Goal: Task Accomplishment & Management: Complete application form

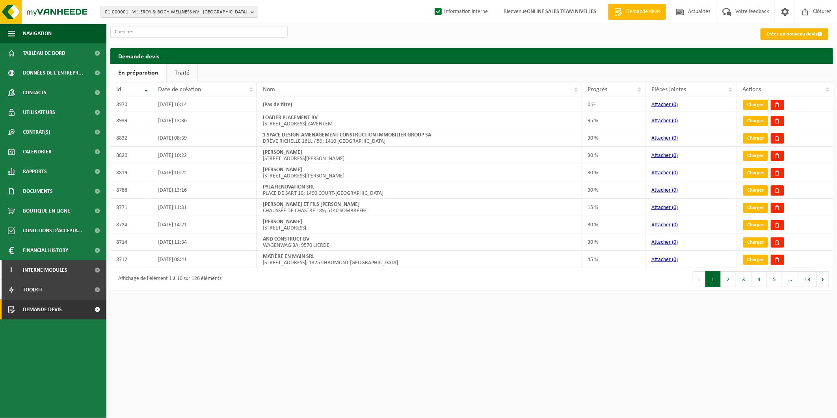
click at [773, 38] on link "Créer un nouveau devis" at bounding box center [794, 33] width 68 height 11
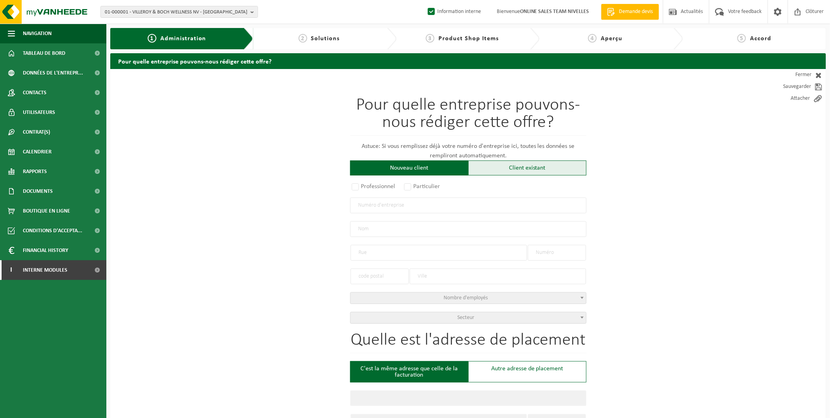
click at [507, 168] on div "Client existant" at bounding box center [527, 167] width 118 height 15
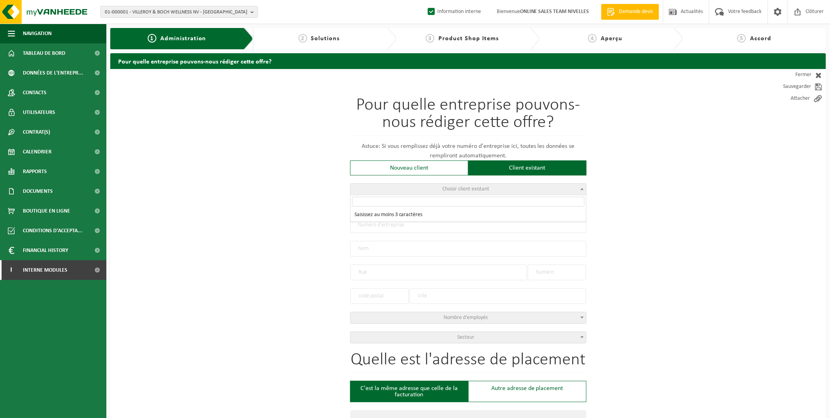
click at [395, 194] on span "Choisir client existant" at bounding box center [469, 189] width 236 height 11
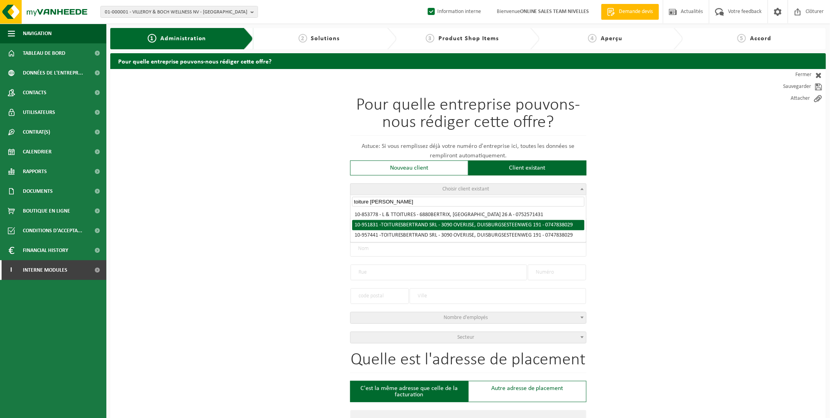
type input "toiture bertr"
radio input "true"
type input "0747.838.029"
type input "TOITURES [PERSON_NAME]"
type input "DUISBURGSESTEENWEG"
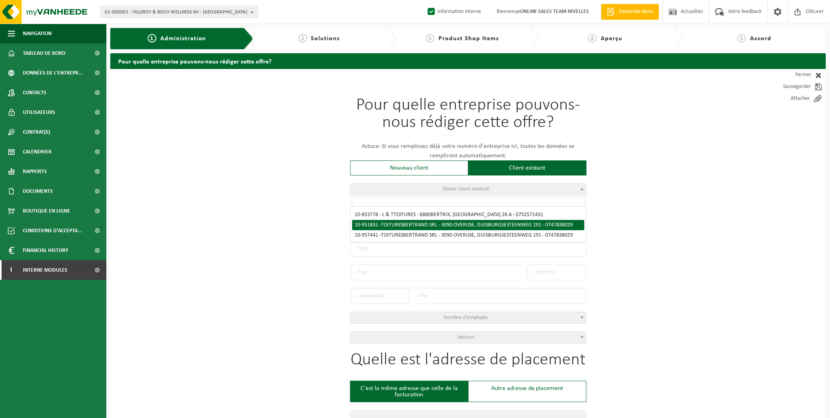
type input "191"
type input "3090"
type input "OVERIJSE"
select select "11"
type input "TOITURES BERTRAND SRL"
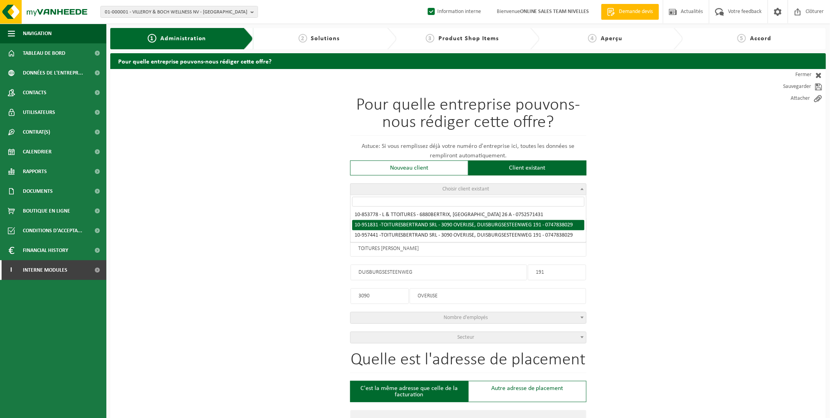
type input "DUISBURGSESTEENWEG"
type input "191"
type input "3090"
type input "OVERIJSE"
select select "146143"
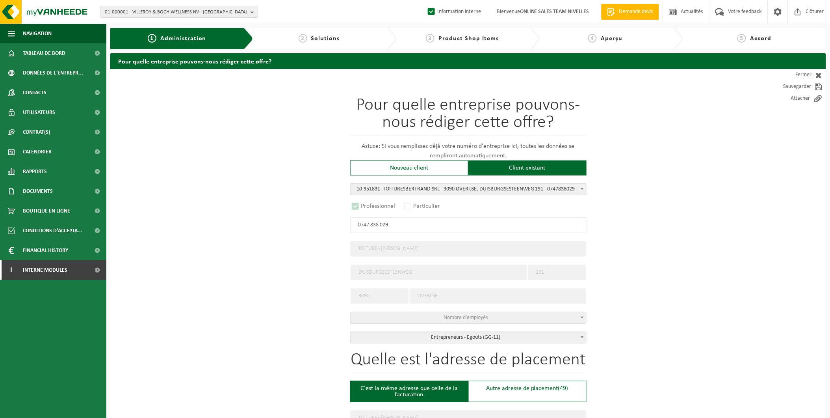
select select
select select "D"
select select
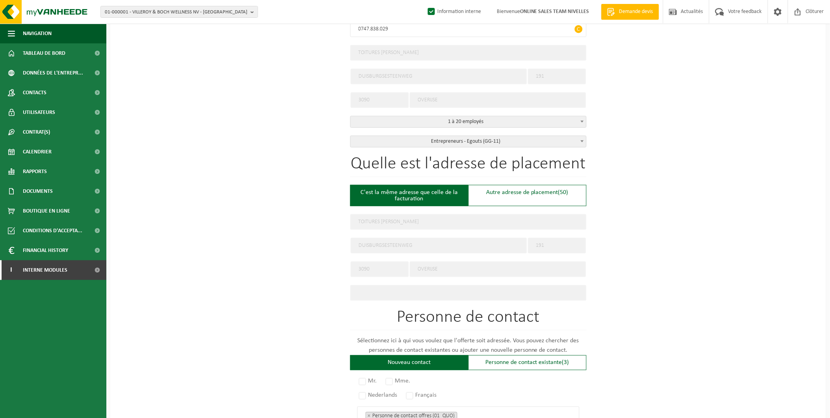
scroll to position [262, 0]
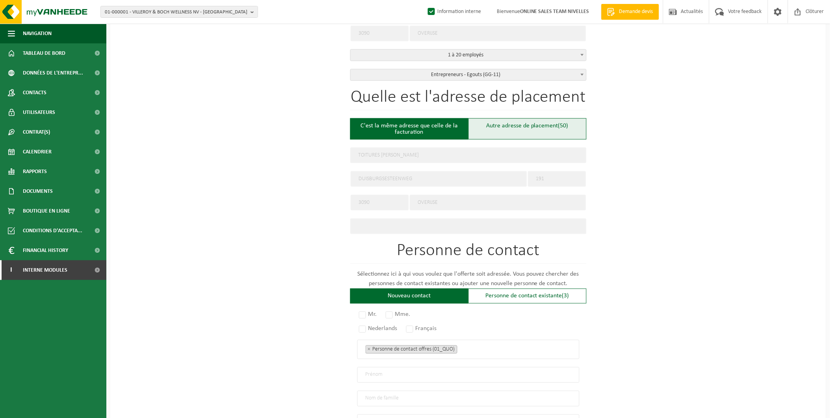
click at [500, 130] on div "Autre adresse de placement (50)" at bounding box center [527, 128] width 118 height 21
type input "Chantier -"
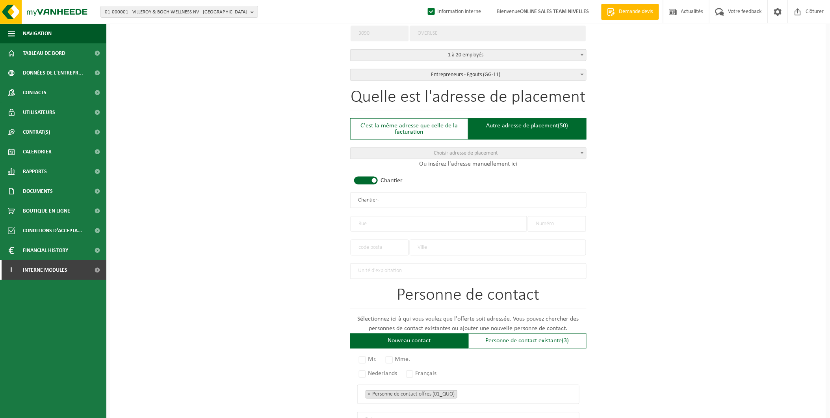
click at [373, 221] on input "text" at bounding box center [439, 224] width 177 height 16
type input "Dieweg"
type input "23"
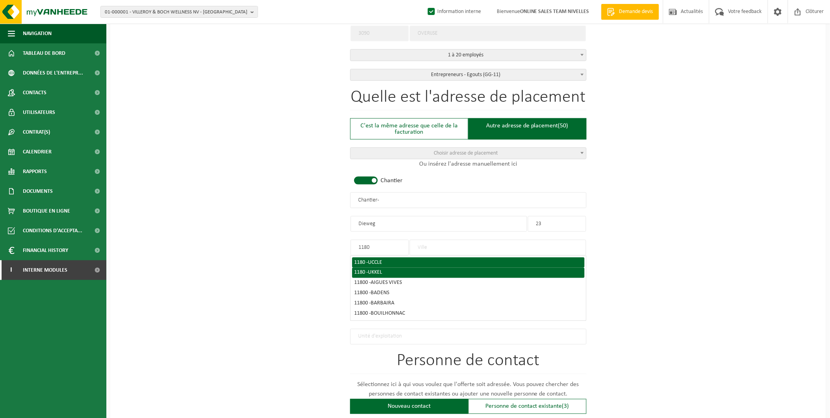
type input "1180"
click at [364, 262] on li "1180 - UCCLE" at bounding box center [468, 262] width 232 height 10
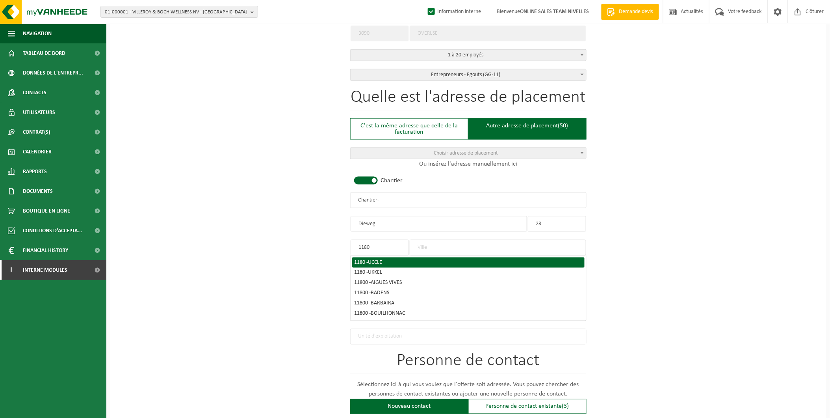
click at [377, 259] on span "UCCLE" at bounding box center [375, 262] width 14 height 6
type input "UCCLE"
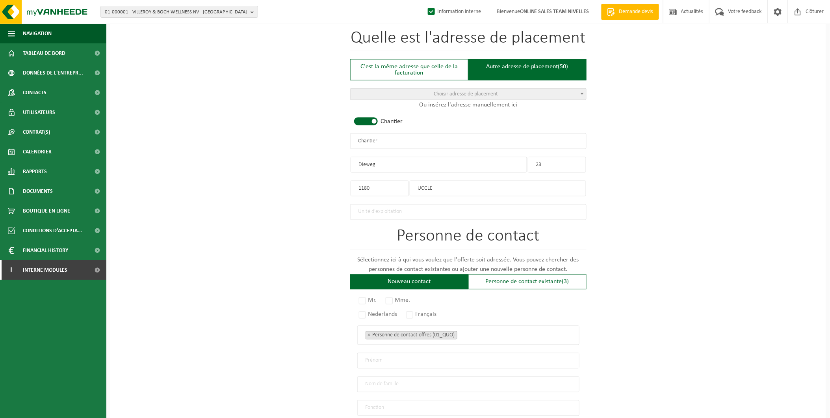
scroll to position [434, 0]
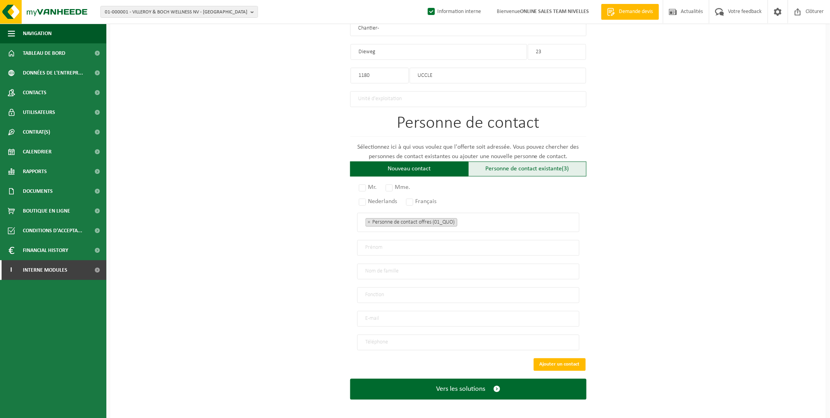
click at [532, 162] on div "Personne de contact existante (3)" at bounding box center [527, 169] width 118 height 15
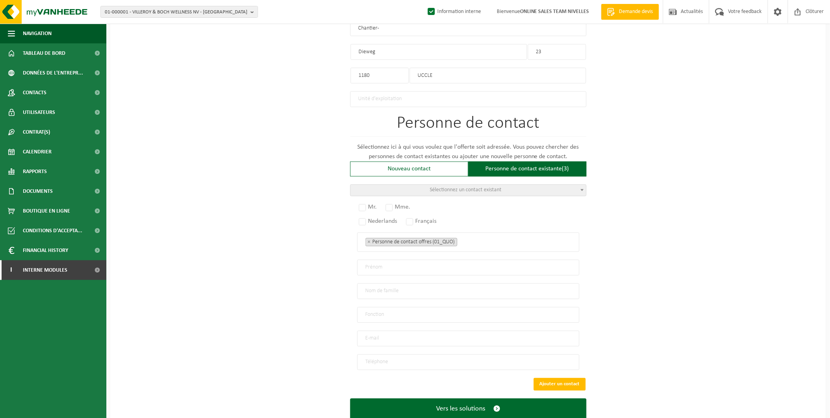
click at [436, 187] on span "Sélectionnez un contact existant" at bounding box center [466, 190] width 72 height 6
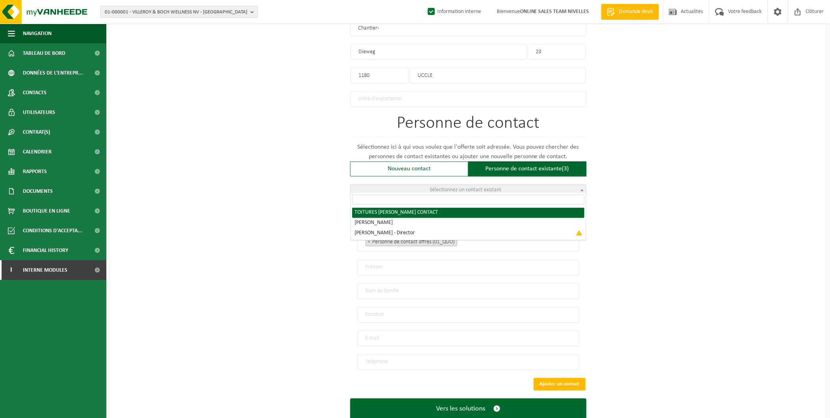
radio input "true"
select select "{"code":"10-951832","firstname":"CONTACT","surname":"TOITURES BERTRAND SRL","ge…"
type input "CONTACT"
type input "TOITURES [PERSON_NAME]"
type input "toitures.bertrand@outlook.com"
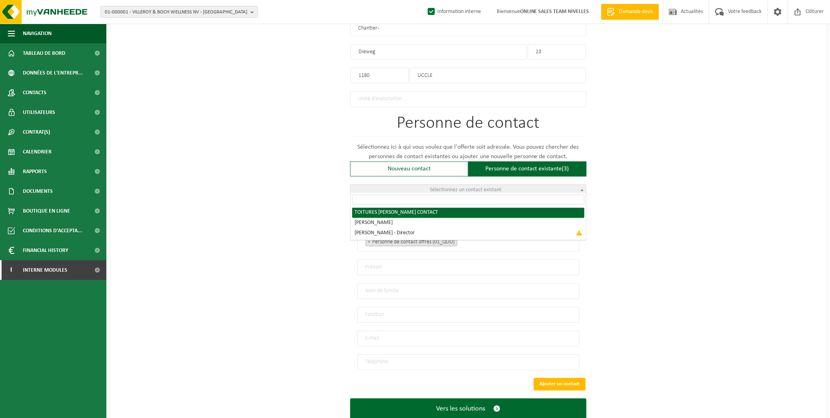
type input "0474 / 04 97 11"
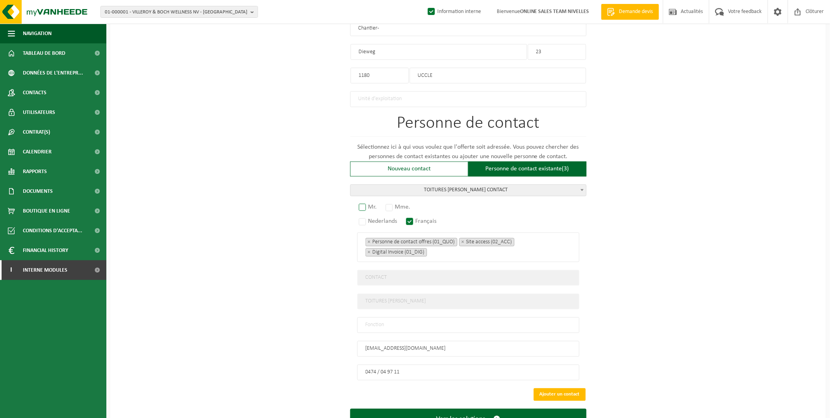
click at [366, 203] on label "Mr." at bounding box center [368, 207] width 22 height 11
radio input "true"
click at [391, 320] on input "text" at bounding box center [468, 325] width 222 height 16
type input "Manager"
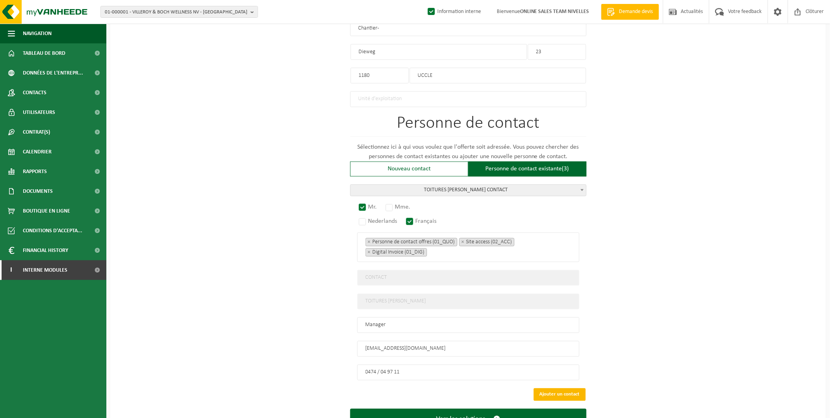
click at [572, 388] on button "Ajouter un contact" at bounding box center [560, 394] width 52 height 13
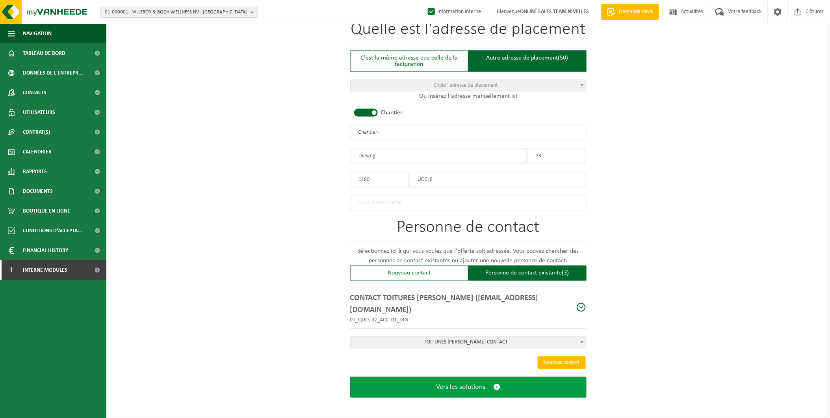
click at [486, 377] on button "Vers les solutions" at bounding box center [468, 387] width 236 height 21
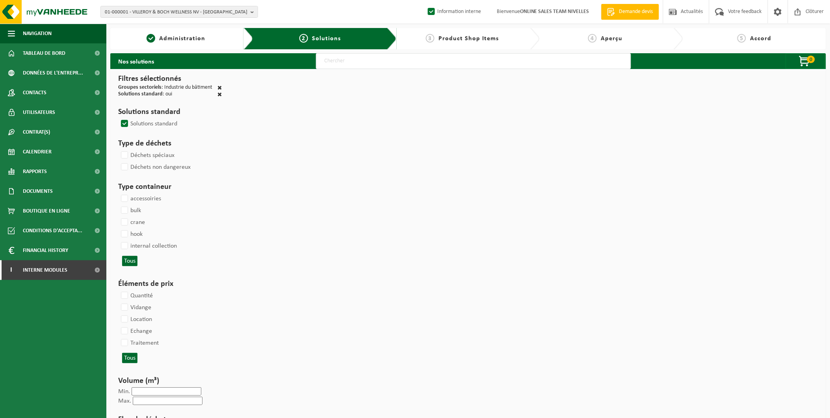
click at [349, 63] on input "text" at bounding box center [473, 61] width 315 height 16
type input "000291"
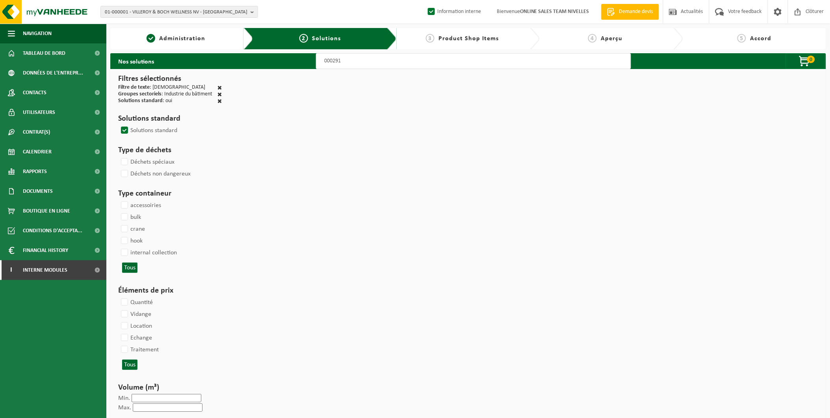
select select
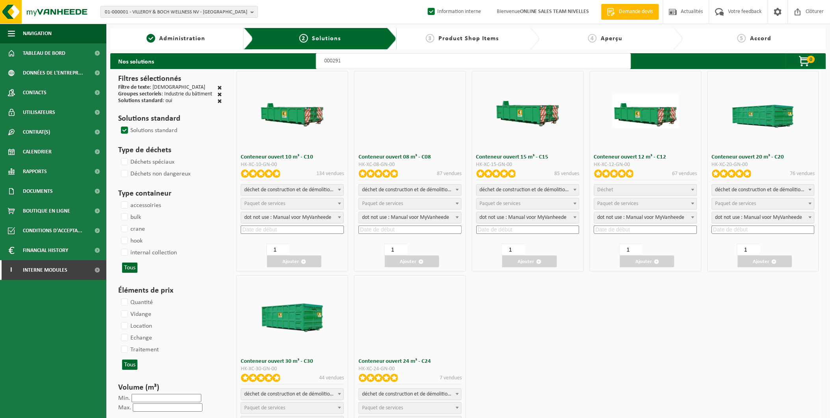
select select
select select "197"
select select
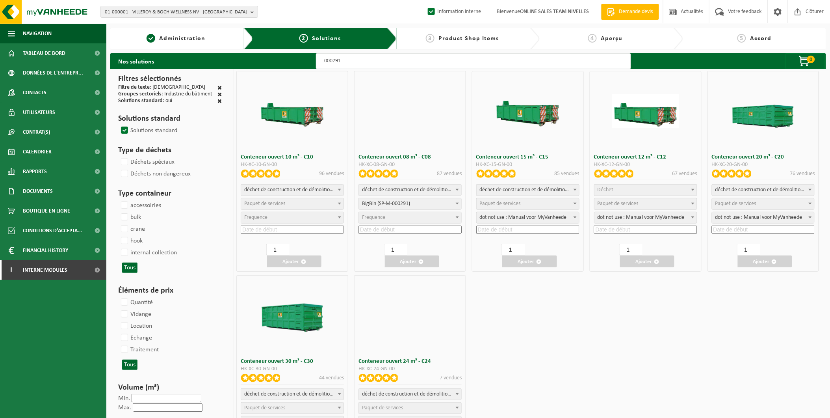
select select
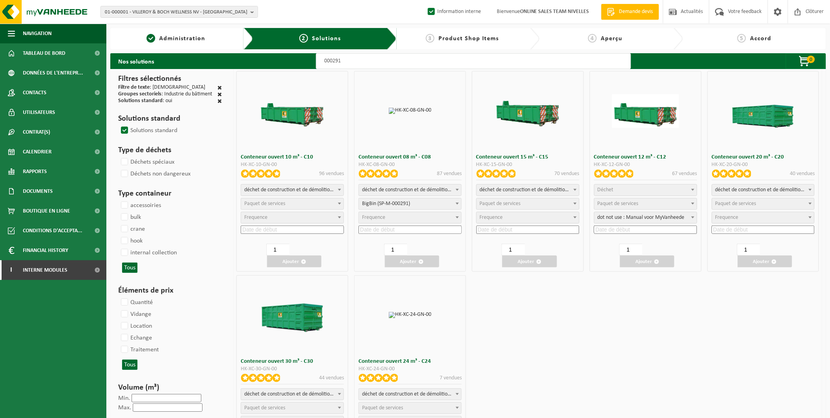
select select
select select "25"
select select "197"
select select "25"
select select "197"
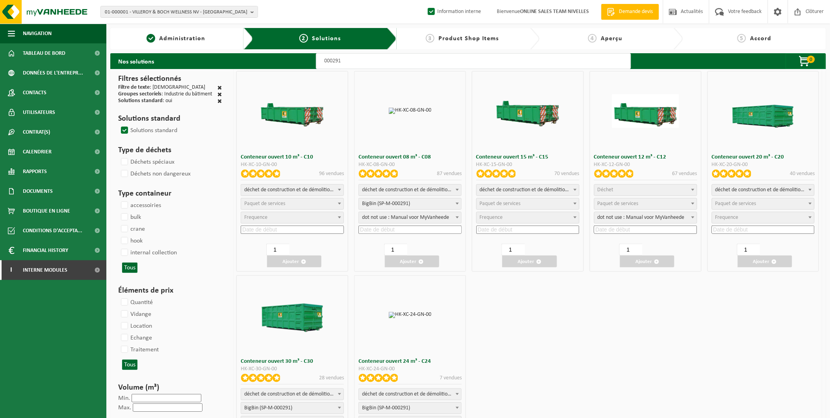
select select "25"
click at [517, 203] on span "Paquet de services" at bounding box center [500, 204] width 41 height 6
select select "197"
select select "25"
click at [500, 228] on input at bounding box center [527, 229] width 103 height 8
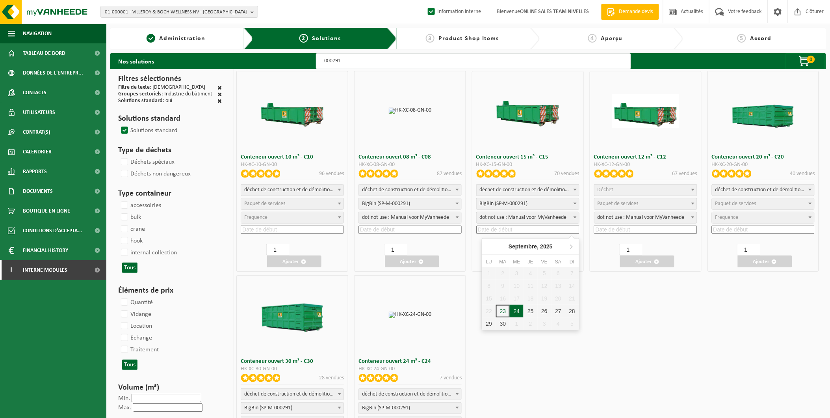
click at [517, 308] on div "24" at bounding box center [517, 311] width 14 height 13
type input "[DATE]"
click at [199, 37] on span "Administration" at bounding box center [182, 38] width 46 height 6
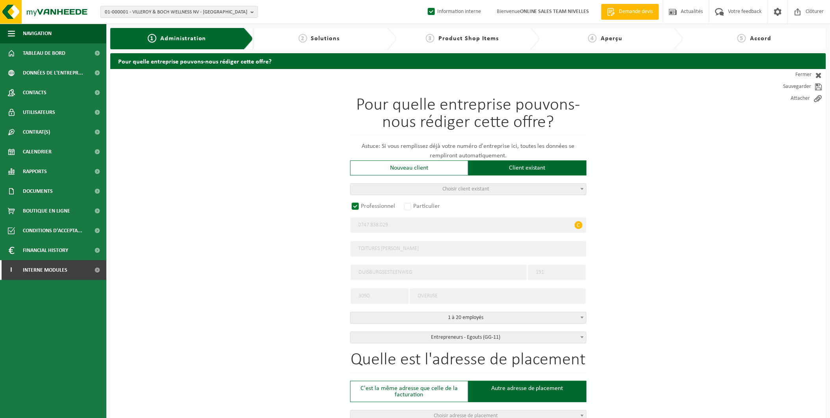
scroll to position [156, 0]
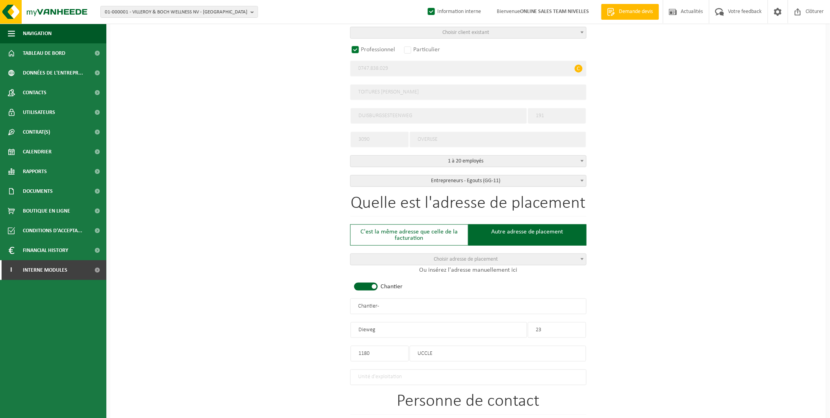
click at [413, 243] on div "Quelle est l'adresse de placement C'est la même adresse que celle de la factura…" at bounding box center [468, 290] width 236 height 190
radio input "false"
select select
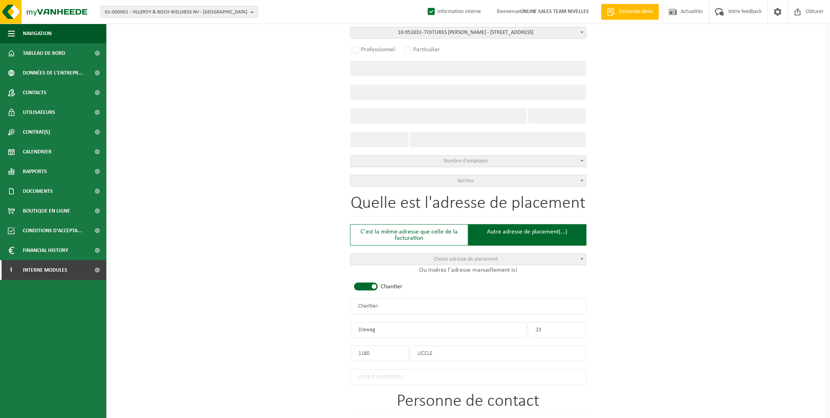
scroll to position [219, 0]
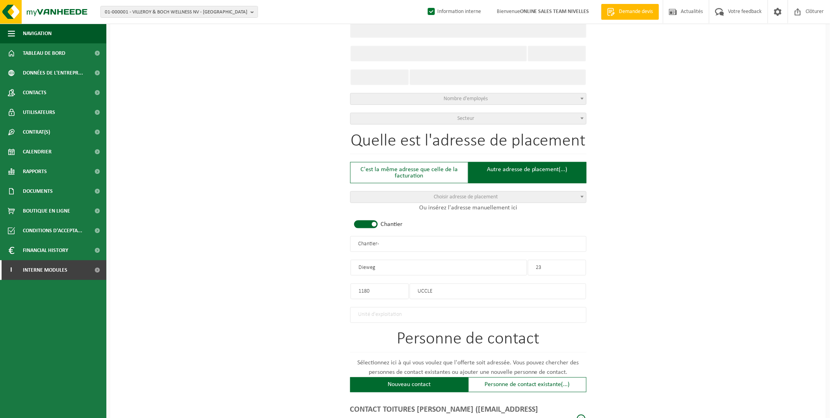
radio input "true"
select select "146143"
type input "0747.838.029"
type input "TOITURES BERTRAND SRL"
type input "DUISBURGSESTEENWEG"
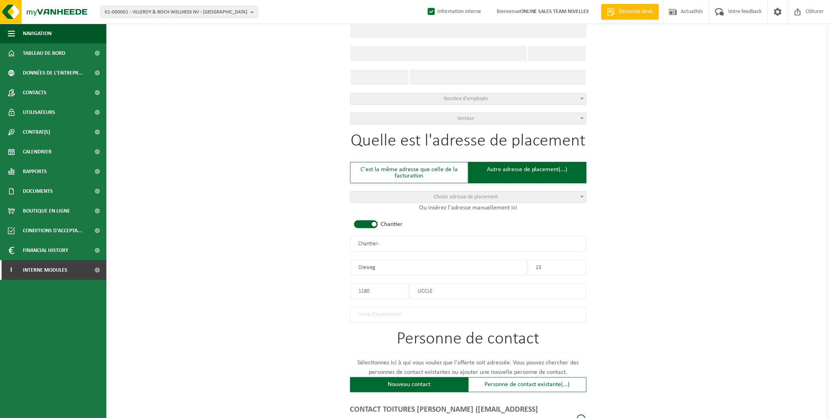
type input "191"
type input "3090"
type input "OVERIJSE"
select select "11"
select select
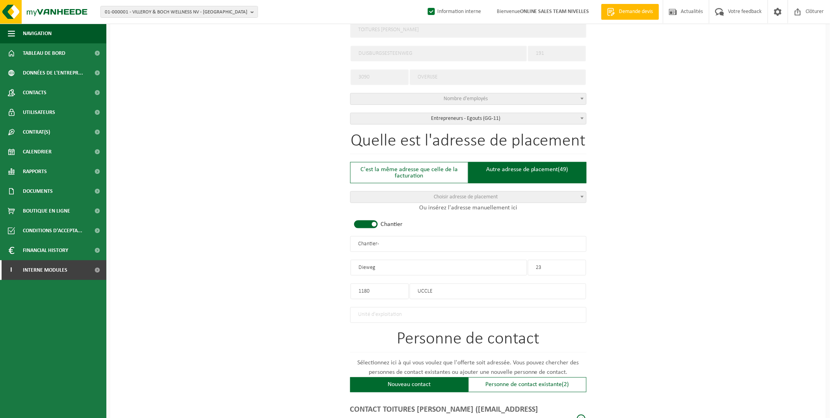
drag, startPoint x: 390, startPoint y: 239, endPoint x: 327, endPoint y: 242, distance: 62.7
click at [327, 242] on div "Pour quelle entreprise pouvons-nous rédiger cette offre? Astuce: Si vous rempli…" at bounding box center [468, 266] width 716 height 832
select select "D"
select select
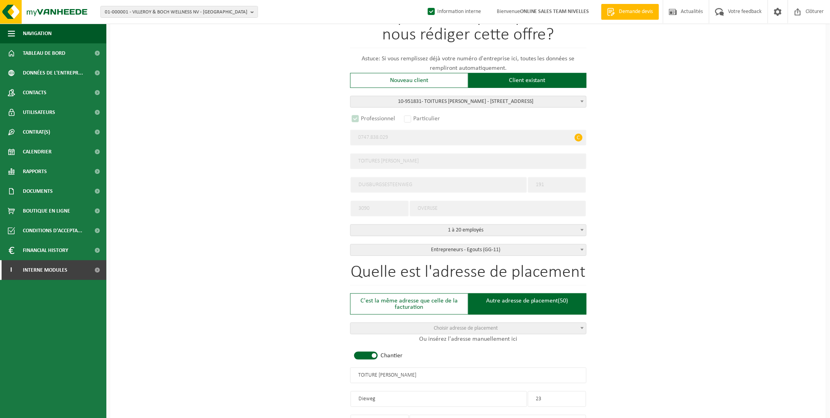
scroll to position [262, 0]
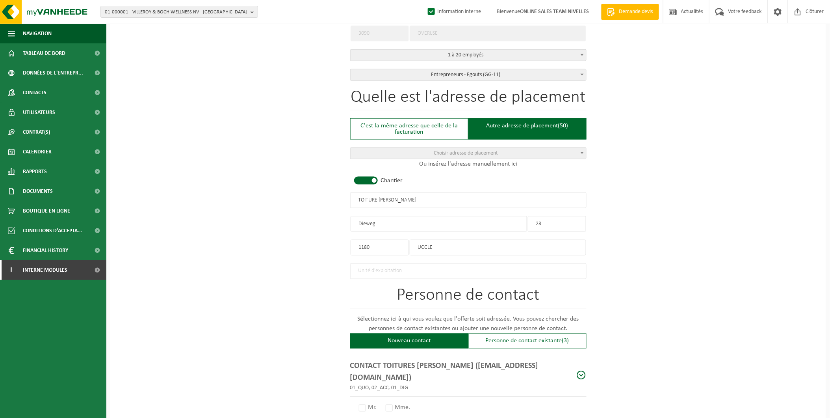
click at [377, 199] on input "TOITURE BERTRAND" at bounding box center [468, 200] width 236 height 16
click at [436, 199] on input "TOITURES BERTRAND" at bounding box center [468, 200] width 236 height 16
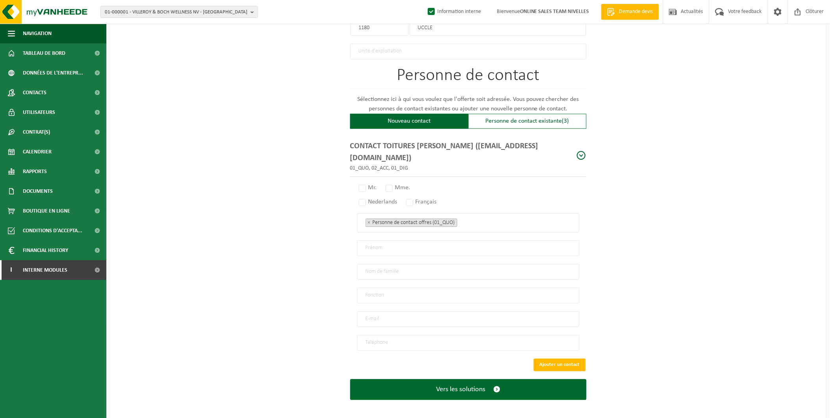
scroll to position [482, 0]
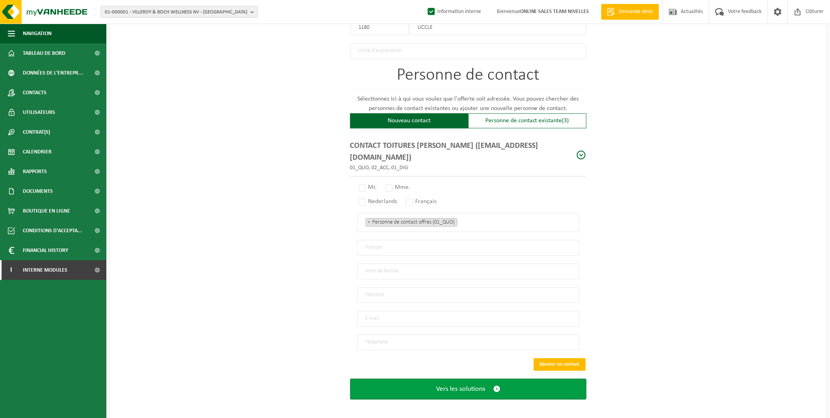
type input "TOITURES BERTRAND - UCCLE"
click at [467, 385] on span "Vers les solutions" at bounding box center [460, 389] width 49 height 8
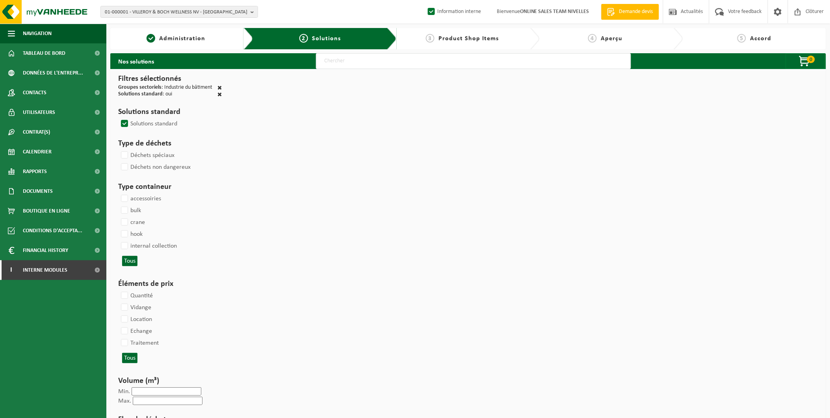
drag, startPoint x: 458, startPoint y: 59, endPoint x: 450, endPoint y: 60, distance: 7.9
click at [458, 59] on input "text" at bounding box center [473, 61] width 315 height 16
type input "000291"
select select
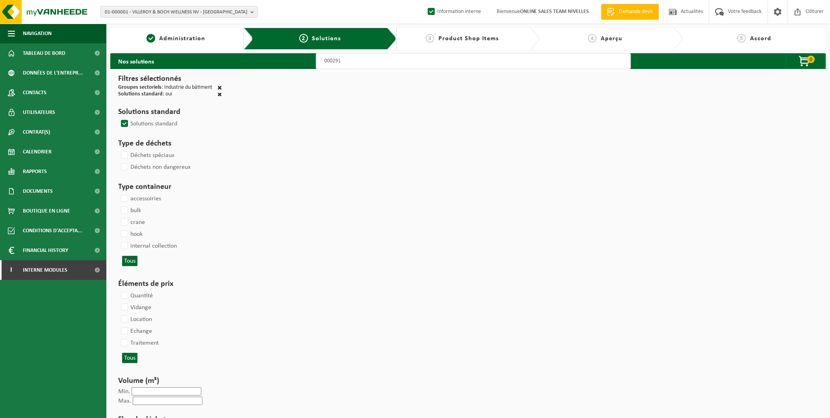
select select
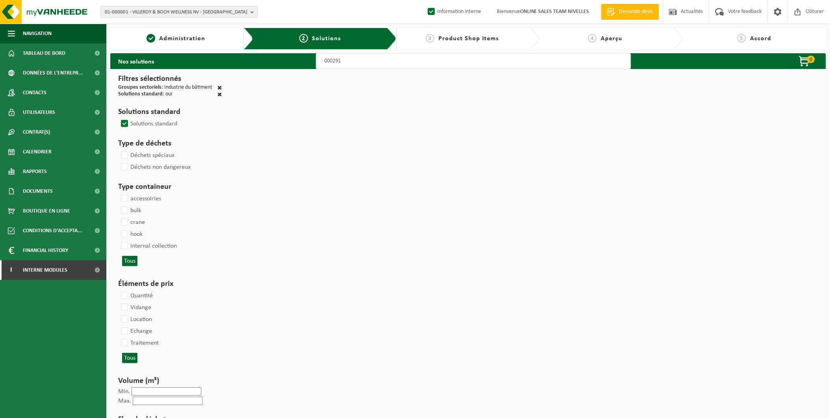
select select
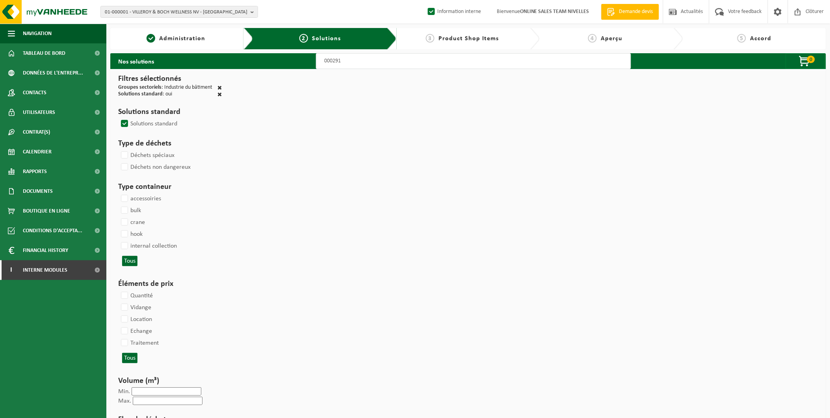
select select
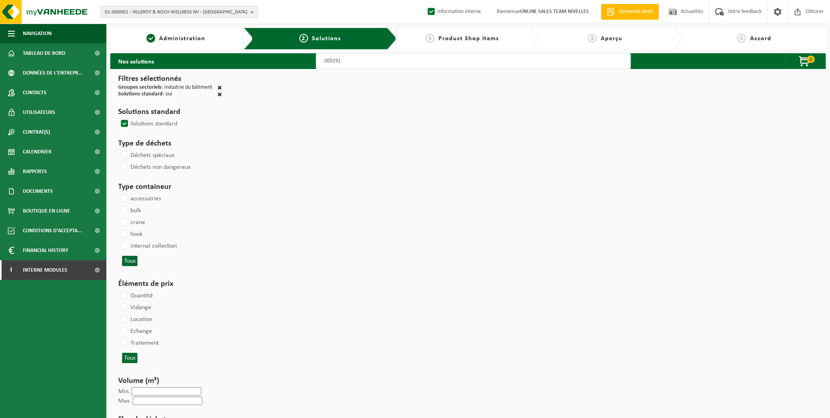
select select
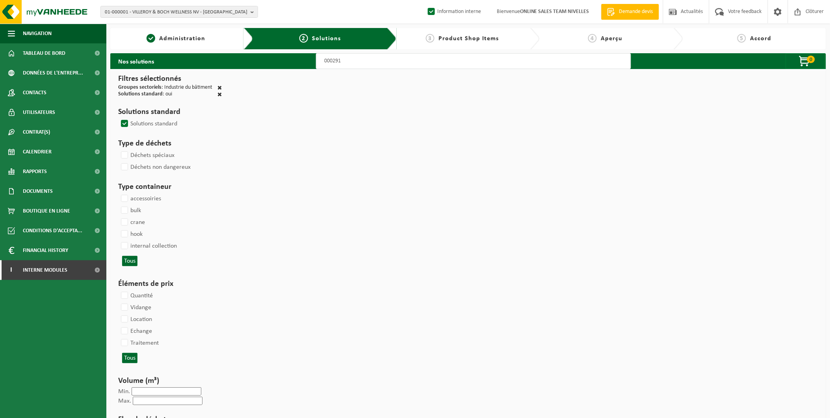
select select
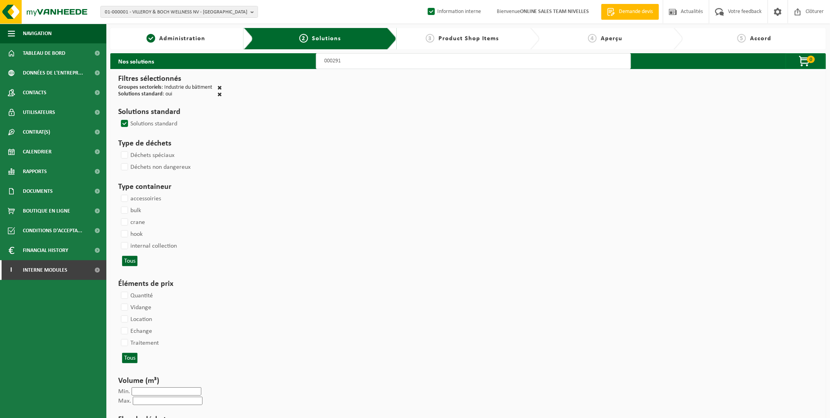
select select
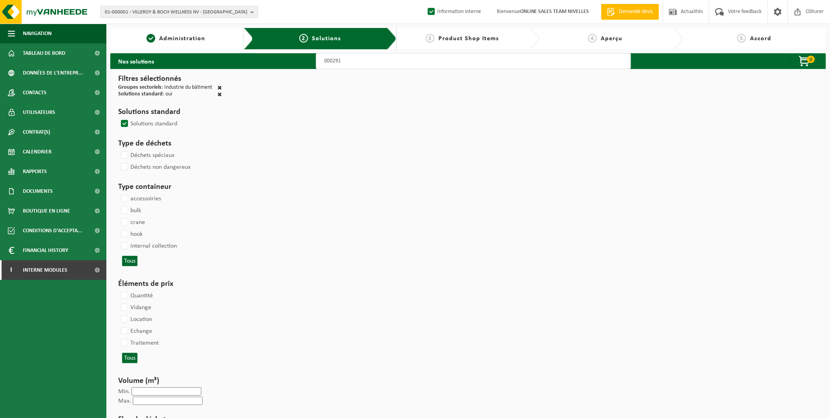
select select
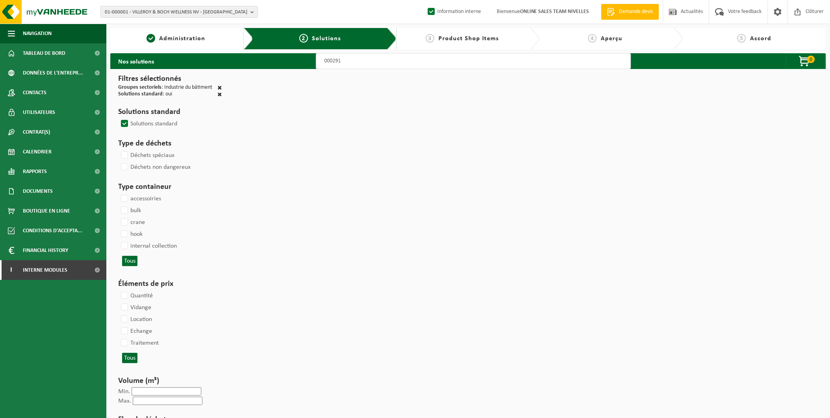
select select
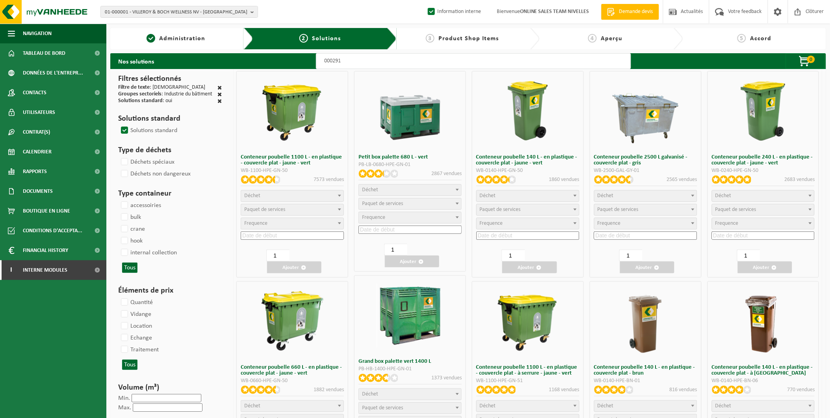
select select
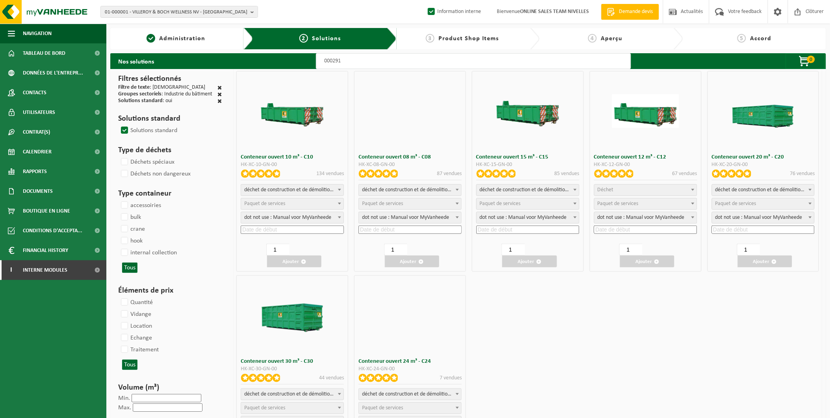
select select
select select "25"
select select
select select "25"
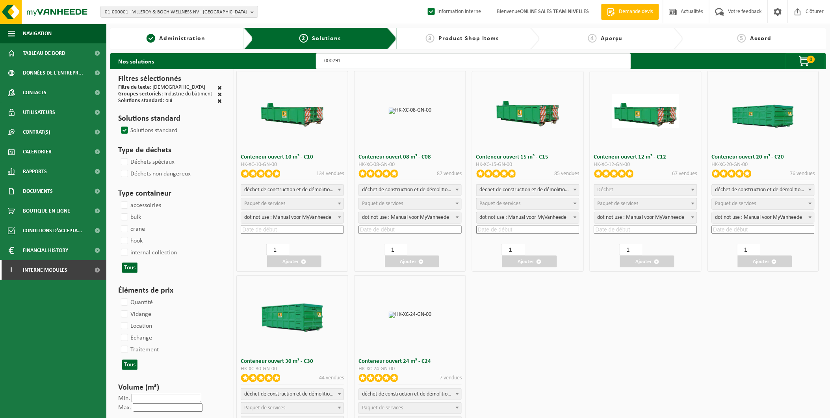
select select
select select "25"
select select
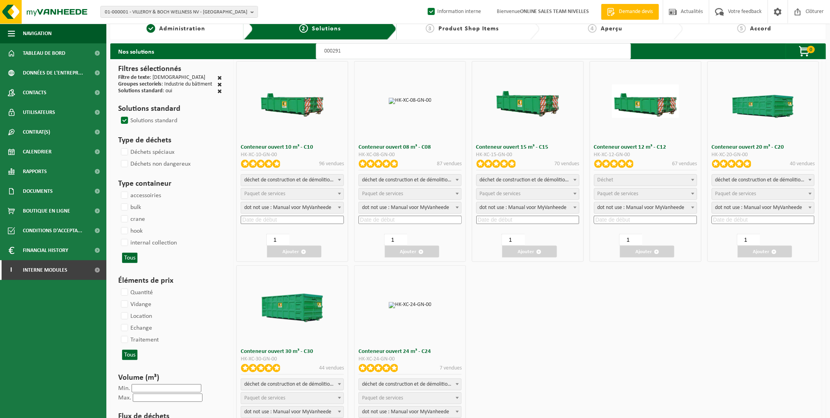
select select
select select "197"
select select
select select "197"
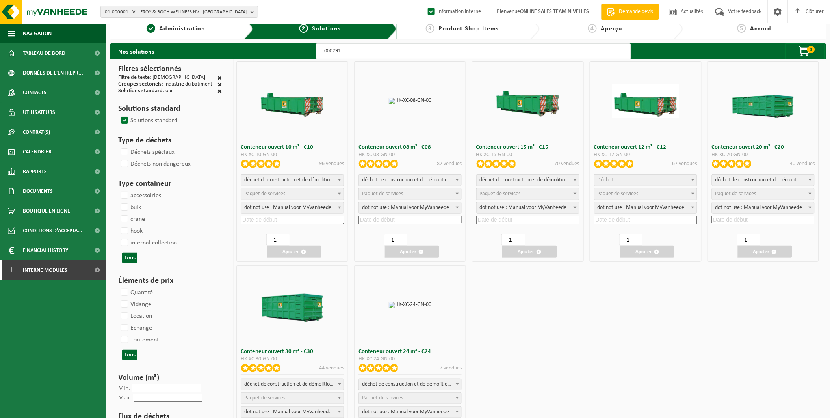
select select
select select "25"
click at [501, 190] on span "Paquet de services" at bounding box center [528, 193] width 102 height 11
select select "197"
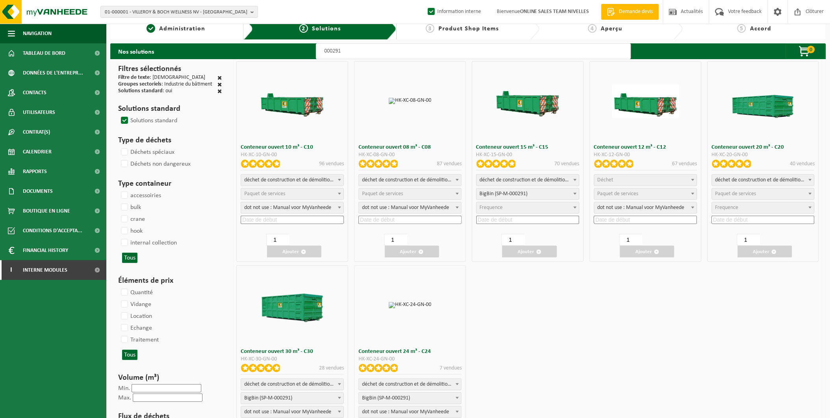
select select "25"
click at [505, 219] on input at bounding box center [527, 220] width 103 height 8
click at [519, 298] on div "24" at bounding box center [517, 301] width 14 height 13
type input "2025-09-24"
click at [531, 252] on button "Ajouter" at bounding box center [529, 251] width 54 height 12
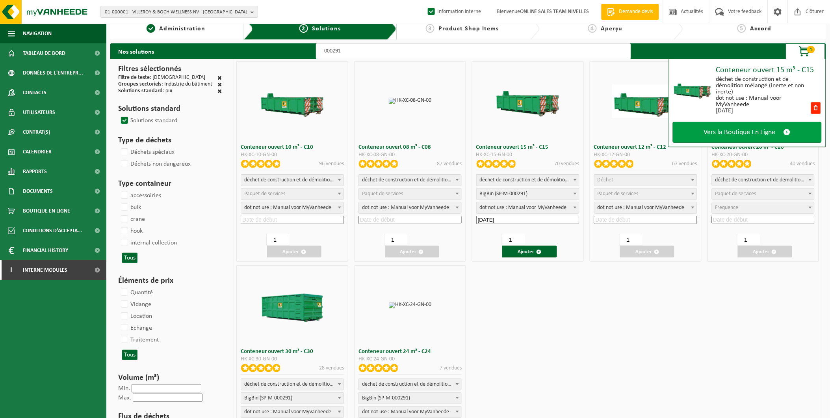
click at [719, 128] on span "Vers la Boutique En Ligne" at bounding box center [740, 132] width 72 height 8
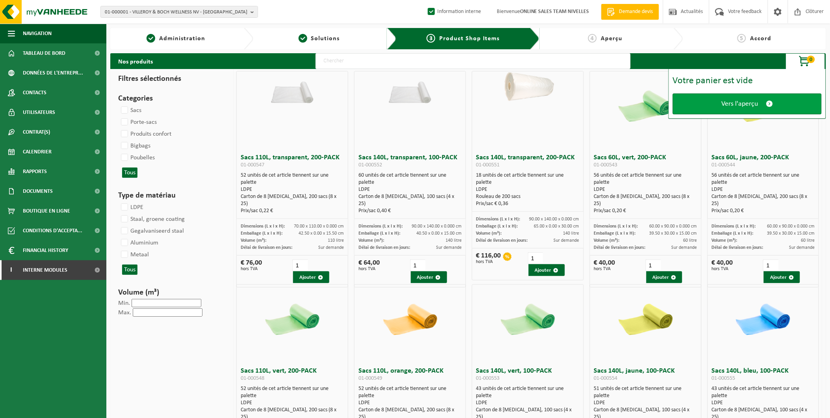
click at [718, 104] on link "Vers l'aperçu" at bounding box center [747, 103] width 149 height 21
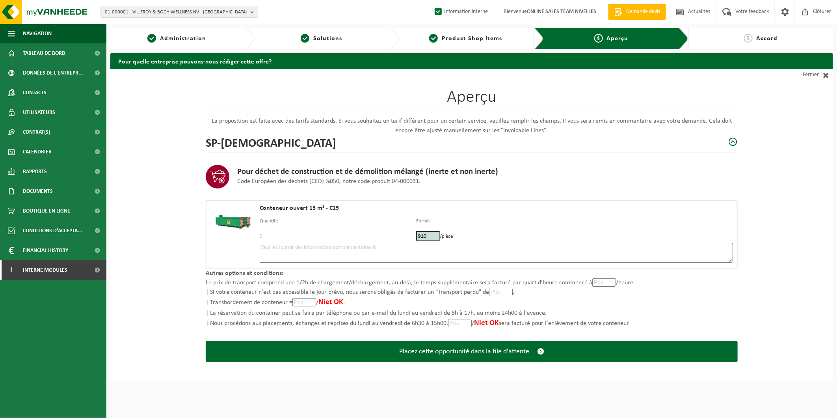
click at [332, 253] on textarea at bounding box center [496, 253] width 473 height 20
type textarea "p"
click at [391, 244] on textarea "Placement 24/09 - Devant la maison ou dans l'allée -" at bounding box center [496, 253] width 473 height 20
paste textarea "483163870"
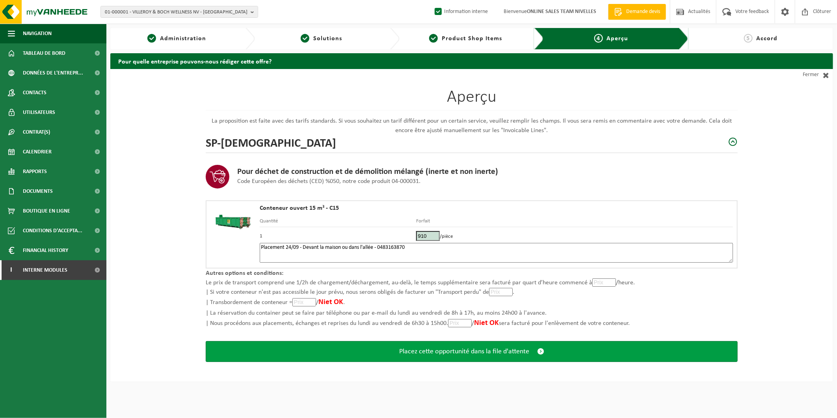
type textarea "Placement 24/09 - Devant la maison ou dans l'allée - 0483163870"
click at [451, 351] on span "Placez cette opportunité dans la file d'attente" at bounding box center [464, 351] width 130 height 8
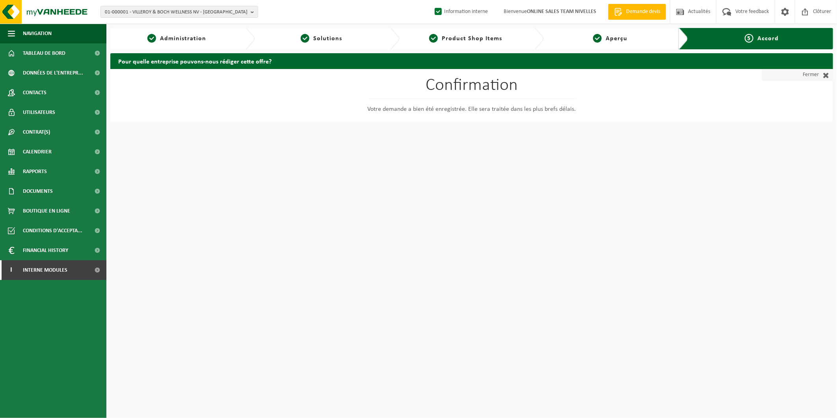
click at [800, 76] on link "Fermer" at bounding box center [797, 75] width 71 height 12
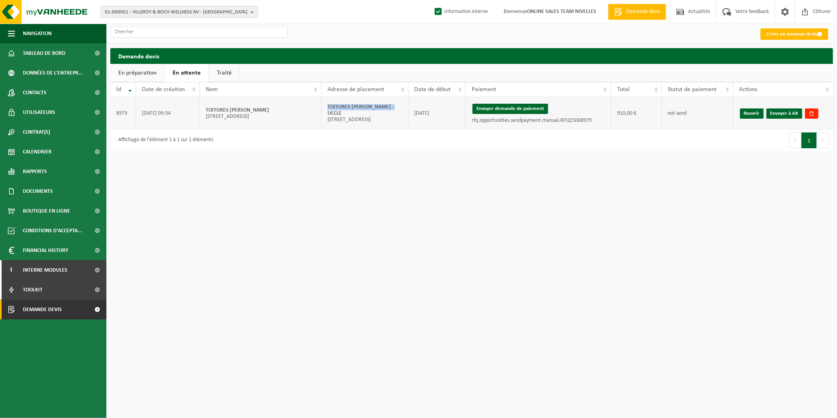
drag, startPoint x: 399, startPoint y: 109, endPoint x: 327, endPoint y: 109, distance: 72.5
click at [327, 109] on td "TOITURES BERTRAND - UCCLE Dieweg 23; 1180 UCCLE" at bounding box center [364, 113] width 87 height 32
copy strong "TOITURES [PERSON_NAME] - UCCLE"
click at [790, 113] on link "Envoyer à AX" at bounding box center [784, 113] width 36 height 10
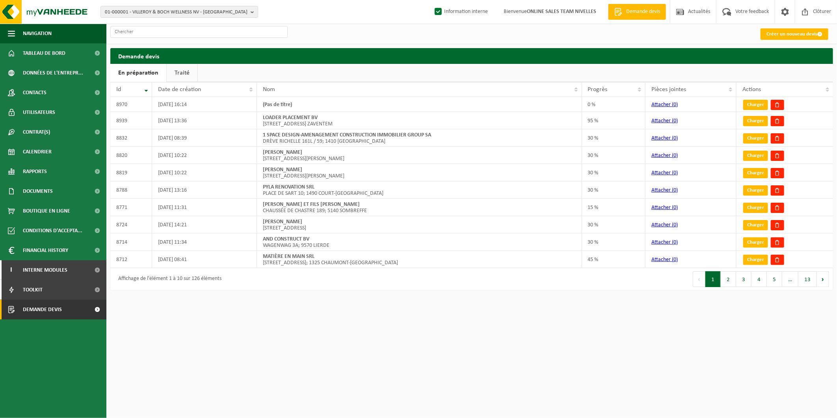
click at [178, 68] on link "Traité" at bounding box center [182, 73] width 31 height 18
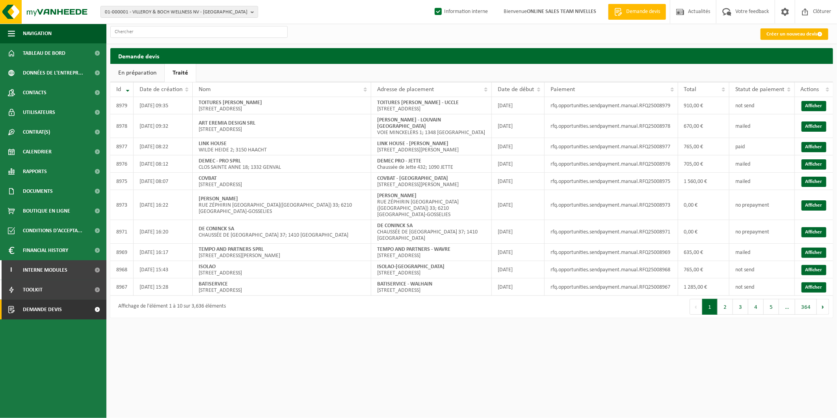
click at [792, 37] on link "Créer un nouveau devis" at bounding box center [794, 33] width 68 height 11
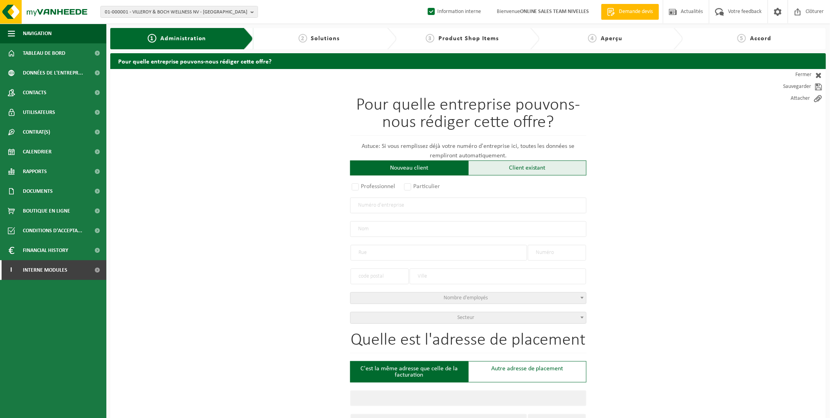
drag, startPoint x: 513, startPoint y: 168, endPoint x: 505, endPoint y: 173, distance: 9.2
click at [513, 167] on div "Client existant" at bounding box center [527, 167] width 118 height 15
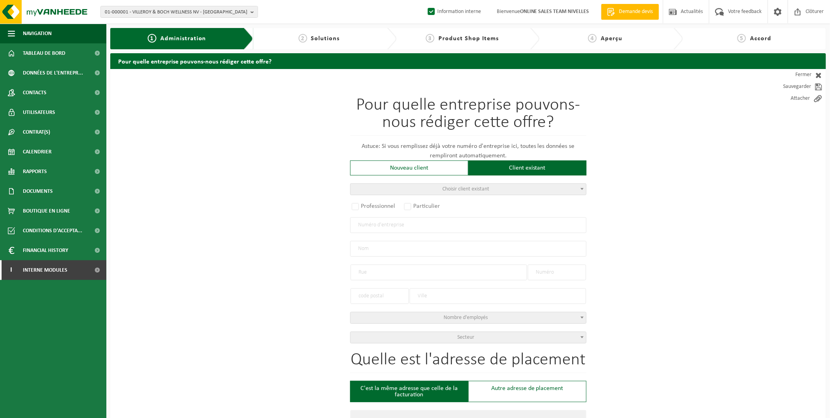
click at [439, 186] on span "Choisir client existant" at bounding box center [469, 189] width 236 height 11
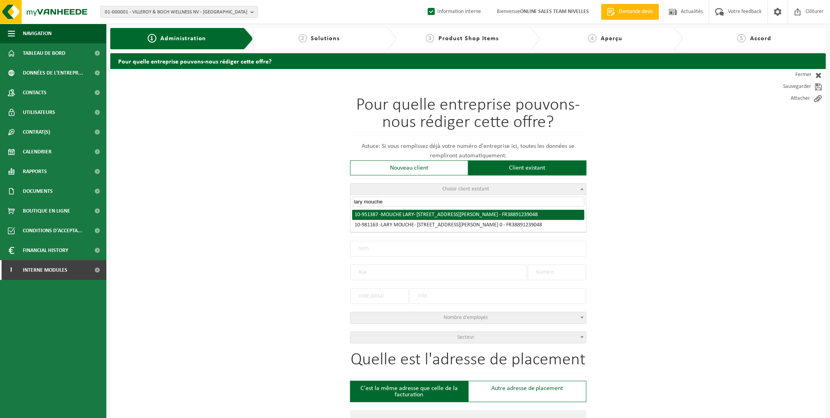
type input "lary mouche"
radio input "true"
type input "FR38 891 239 048"
type input "MOUCHE LARY"
type input "RUE CHARLES JAUMOTTE"
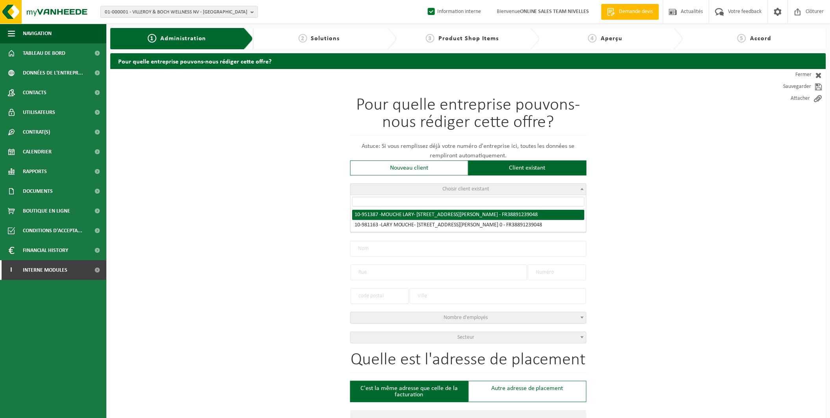
type input "1300"
type input "WAVRE"
select select "11"
type input "MOUCHE LARY"
type input "RUE CHARLES JAUMOTTE"
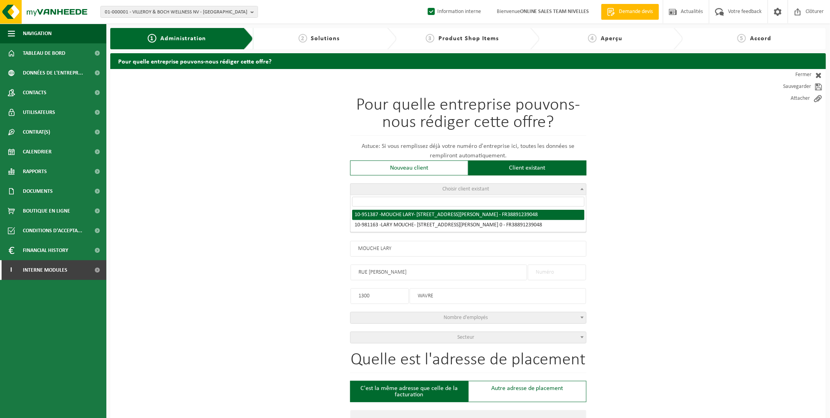
type input "1300"
type input "WAVRE"
select select "145877"
select select
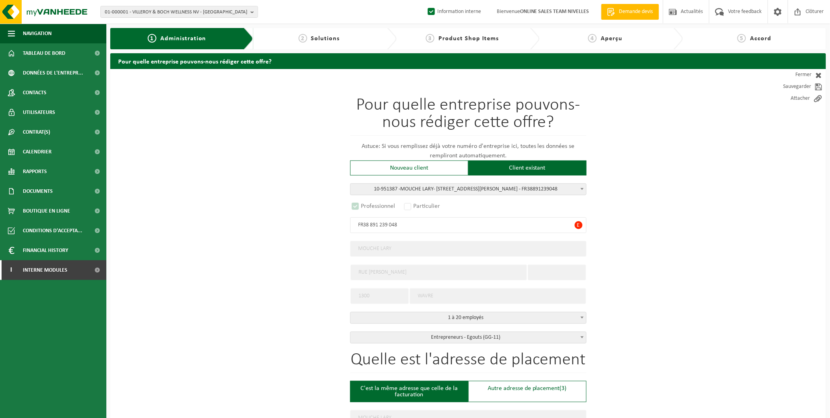
select select "D"
select select
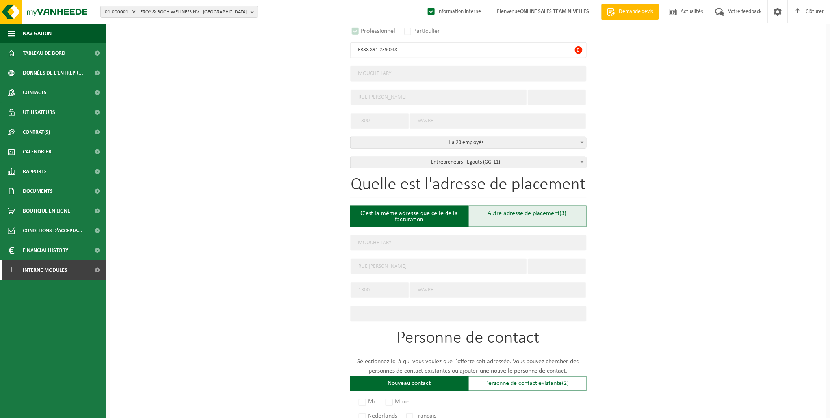
click at [518, 214] on div "Autre adresse de placement (3)" at bounding box center [527, 216] width 118 height 21
type input "Chantier -"
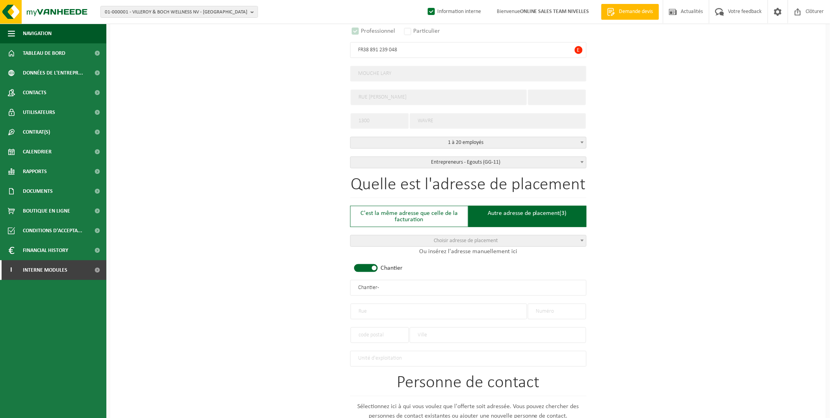
click at [376, 304] on input "text" at bounding box center [439, 311] width 177 height 16
click at [463, 331] on input "text" at bounding box center [498, 335] width 177 height 16
click at [389, 329] on input "text" at bounding box center [380, 335] width 58 height 16
click at [416, 328] on input "text" at bounding box center [498, 335] width 177 height 16
click at [372, 308] on input "text" at bounding box center [439, 311] width 177 height 16
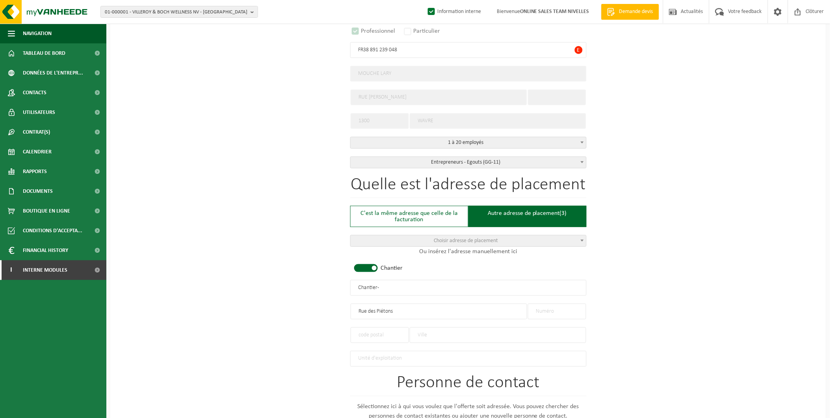
type input "Rue des Piétons"
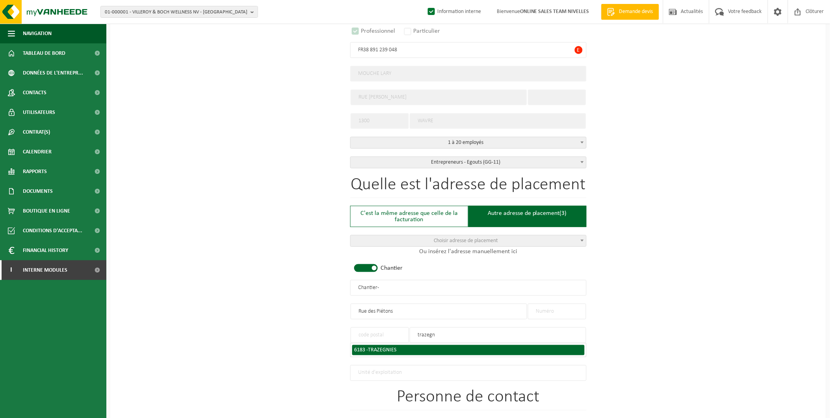
type input "trazegn"
click at [392, 347] on span "TRAZEGNIES" at bounding box center [382, 350] width 28 height 6
type input "6183"
type input "TRAZEGNIES"
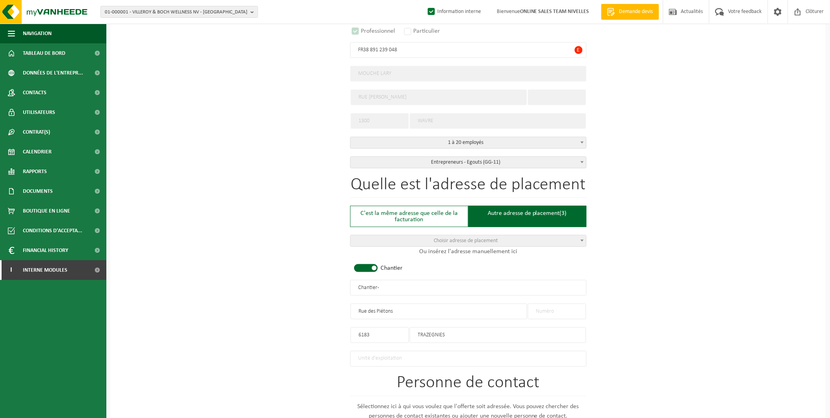
drag, startPoint x: 392, startPoint y: 285, endPoint x: 304, endPoint y: 283, distance: 87.9
click at [304, 283] on div "Pour quelle entreprise pouvons-nous rédiger cette offre? Astuce: Si vous rempli…" at bounding box center [468, 286] width 716 height 784
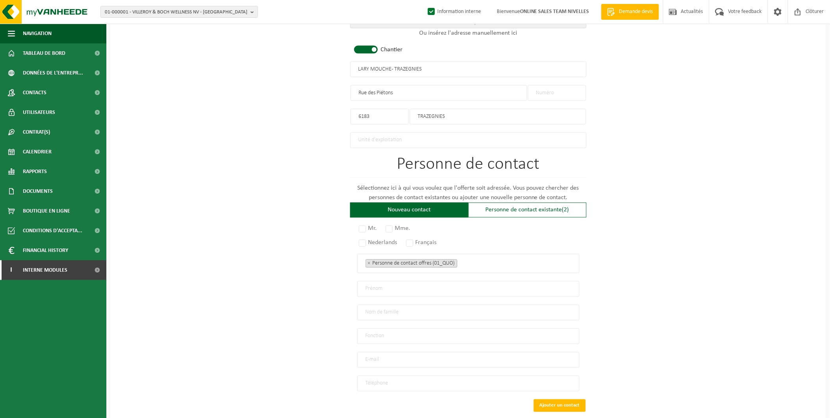
scroll to position [394, 0]
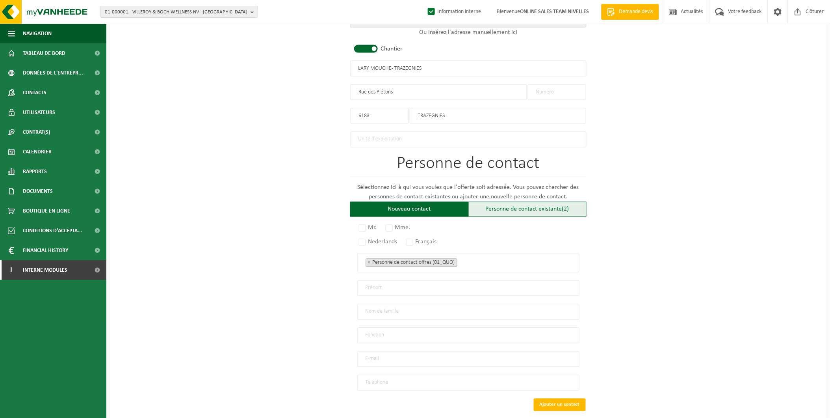
type input "LARY MOUCHE - TRAZEGNIES"
click at [494, 202] on div "Personne de contact existante (2)" at bounding box center [527, 209] width 118 height 15
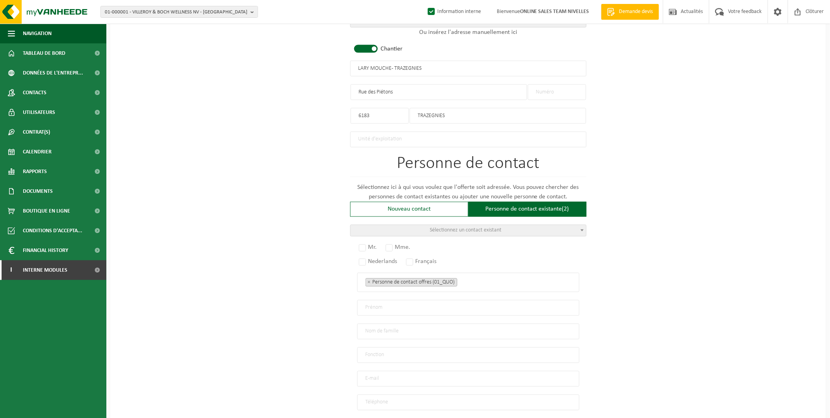
click at [411, 229] on span "Sélectionnez un contact existant" at bounding box center [469, 230] width 236 height 11
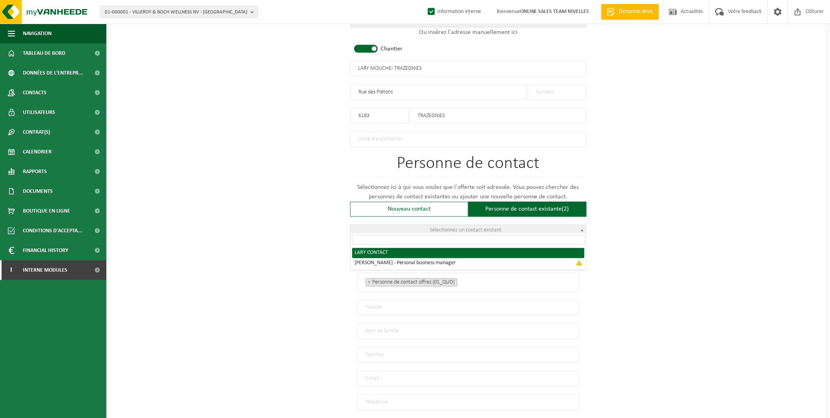
radio input "true"
select select "{"code":"10-951388","firstname":"CONTACT","surname":"LARY","gender":"Unknown","…"
type input "CONTACT"
type input "LARY"
type input "lary.mouche44@gmail.com"
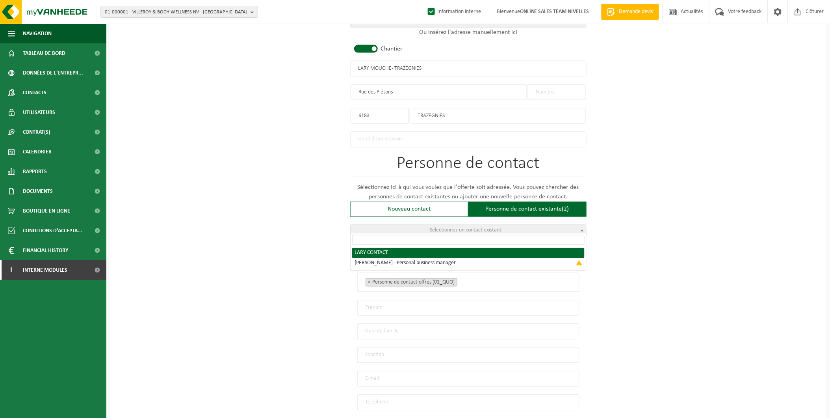
type input "0330767477686"
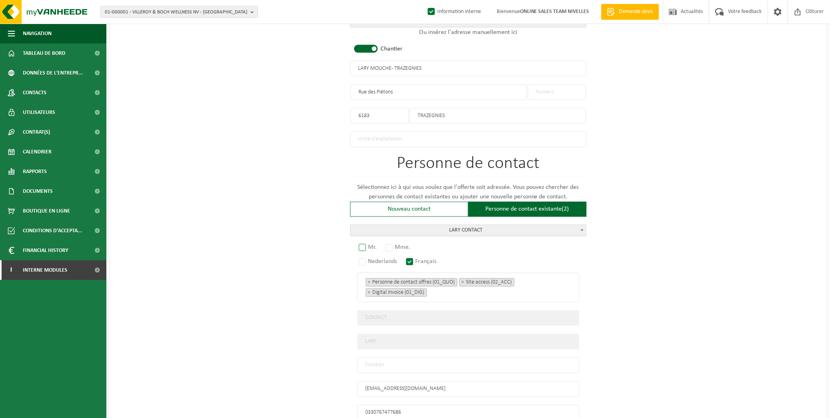
click at [371, 243] on label "Mr." at bounding box center [368, 247] width 22 height 11
radio input "true"
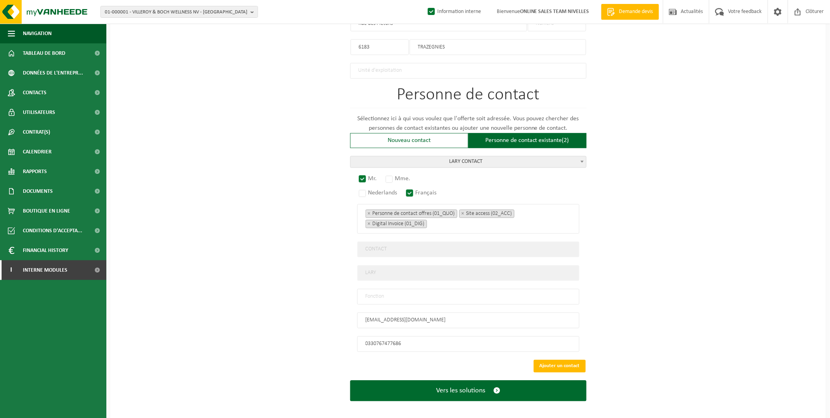
scroll to position [464, 0]
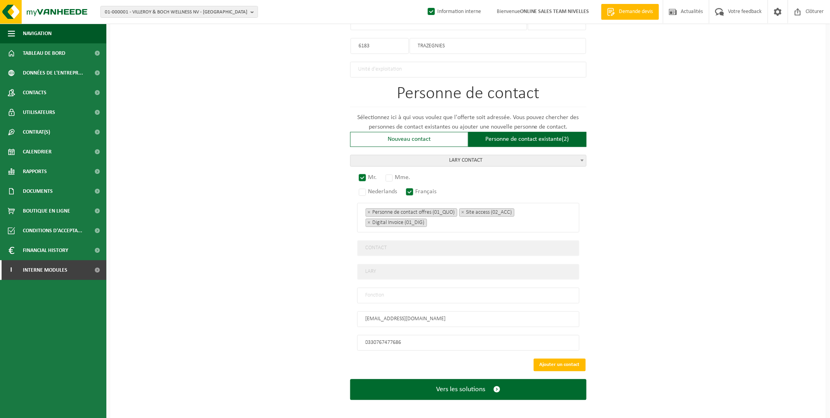
click at [386, 288] on input "text" at bounding box center [468, 296] width 222 height 16
drag, startPoint x: 400, startPoint y: 293, endPoint x: 322, endPoint y: 290, distance: 78.1
click at [322, 290] on div "Pour quelle entreprise pouvons-nous rédiger cette offre? Astuce: Si vous rempli…" at bounding box center [468, 12] width 716 height 814
type input "Manager"
click at [567, 360] on button "Ajouter un contact" at bounding box center [560, 365] width 52 height 13
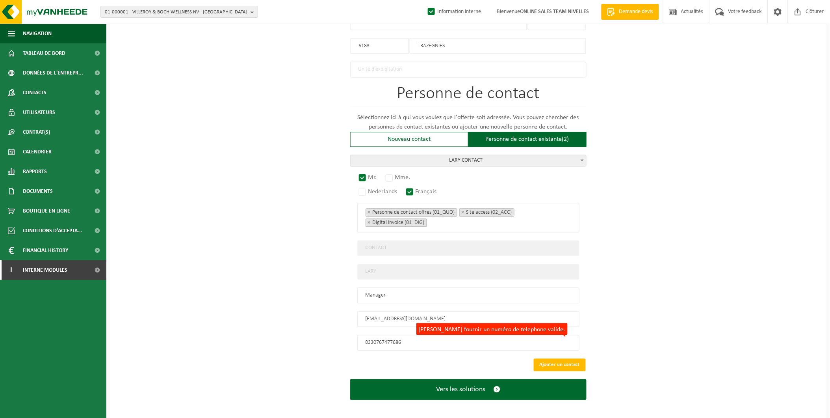
click at [368, 337] on input "0330767477686" at bounding box center [468, 343] width 222 height 16
drag, startPoint x: 418, startPoint y: 336, endPoint x: 332, endPoint y: 337, distance: 85.9
click at [332, 337] on div "Pour quelle entreprise pouvons-nous rédiger cette offre? Astuce: Si vous rempli…" at bounding box center [468, 12] width 716 height 814
paste input "+33 7 67 47 76"
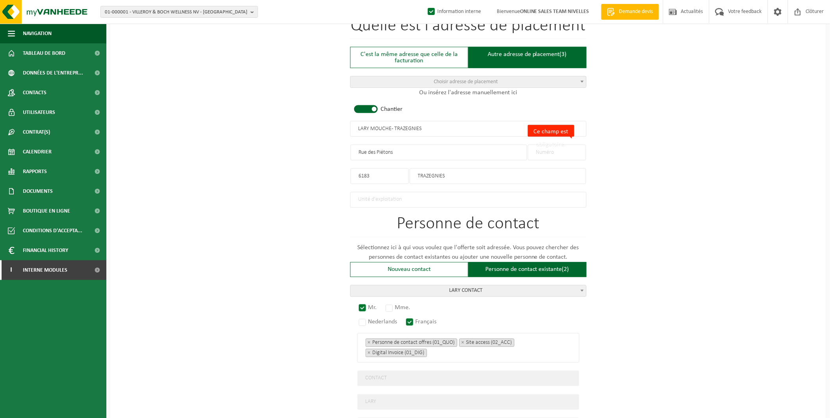
scroll to position [333, 0]
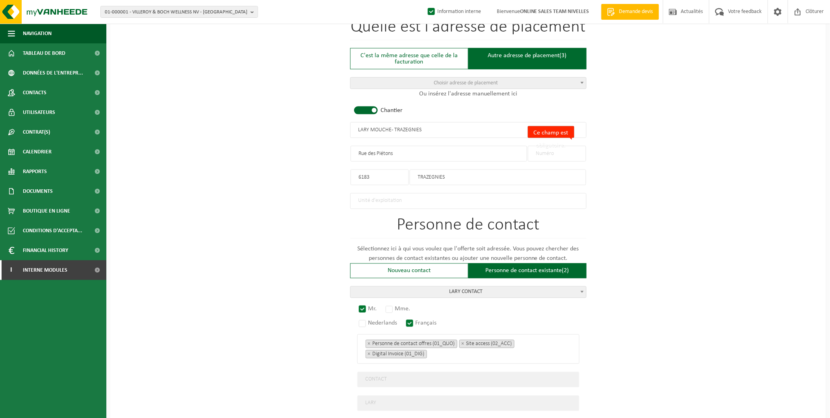
type input "+33 7 67 47 76 86"
click at [544, 154] on input "Ce champ est obligatoire." at bounding box center [557, 154] width 58 height 16
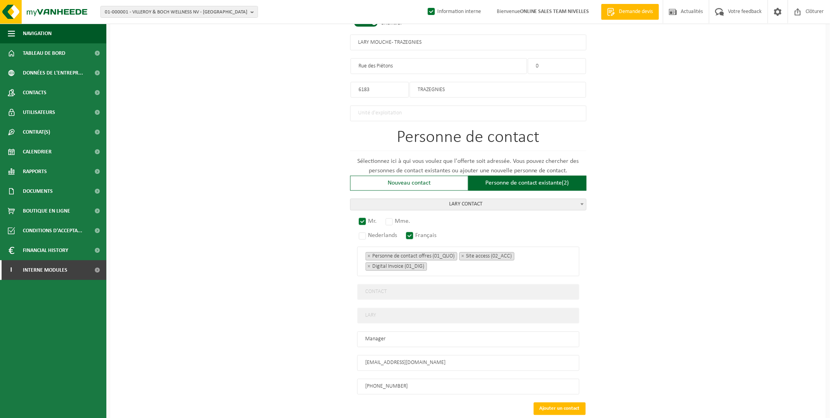
scroll to position [464, 0]
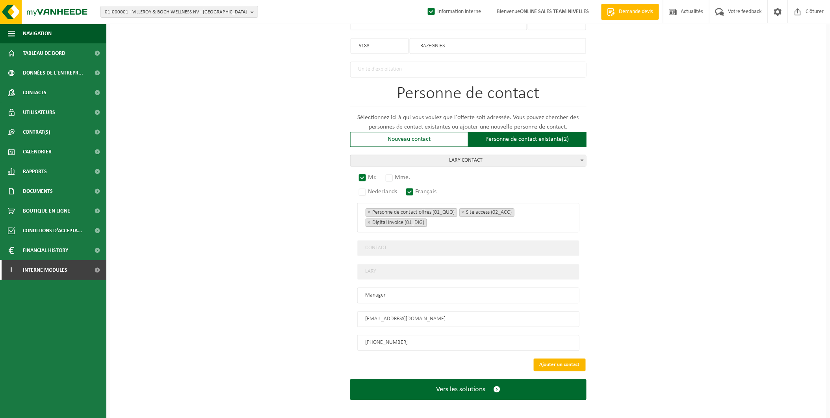
type input "0"
click at [559, 359] on button "Ajouter un contact" at bounding box center [560, 365] width 52 height 13
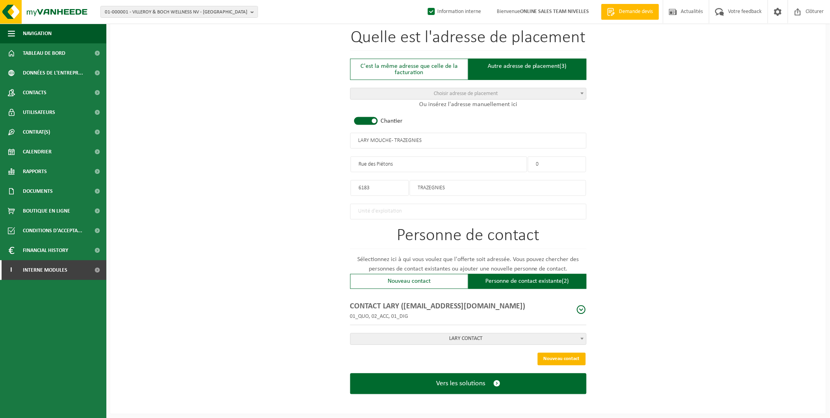
scroll to position [318, 0]
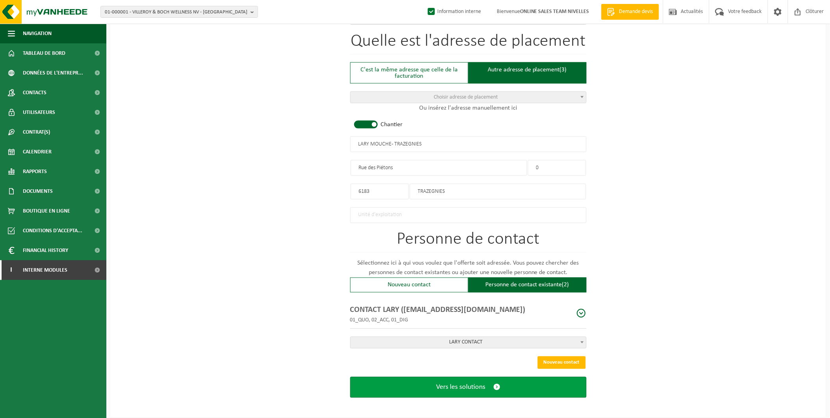
click at [456, 383] on span "Vers les solutions" at bounding box center [460, 387] width 49 height 8
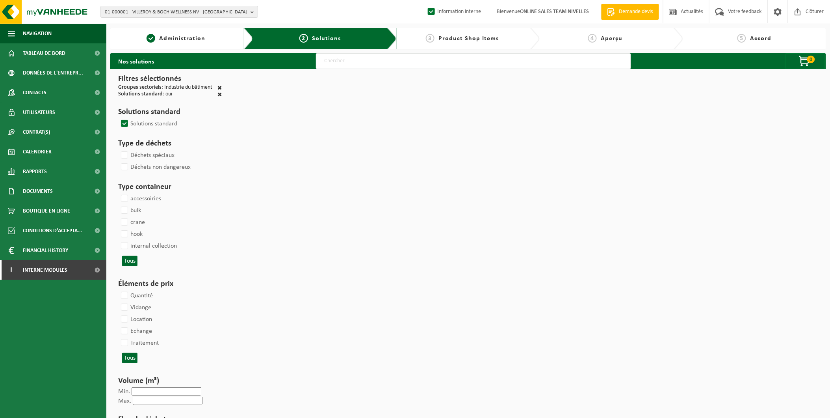
click at [376, 60] on input "text" at bounding box center [473, 61] width 315 height 16
select select
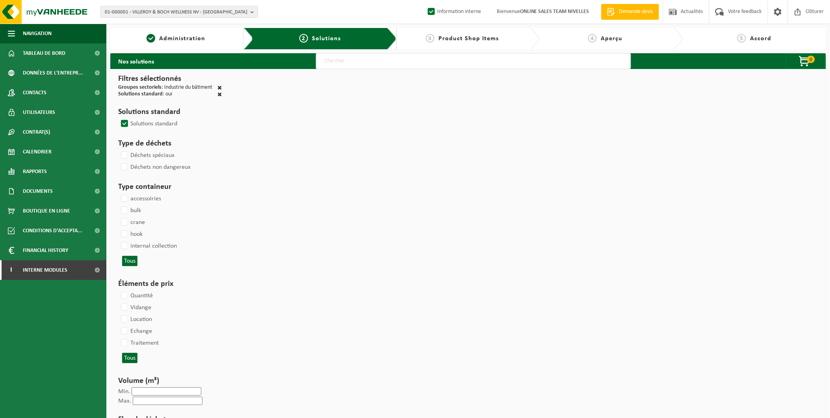
select select
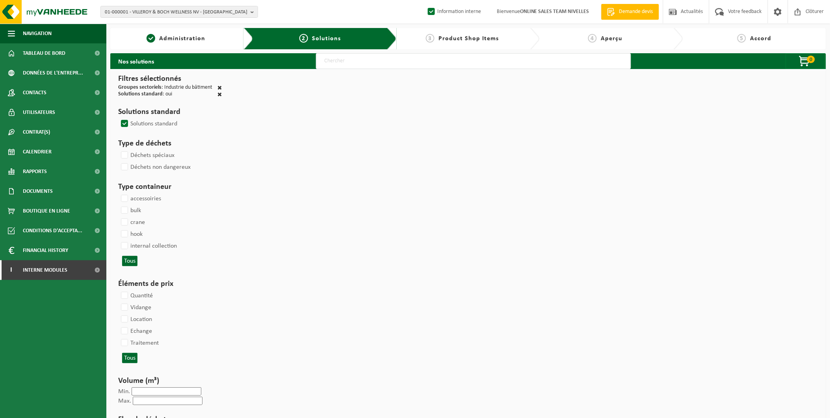
select select
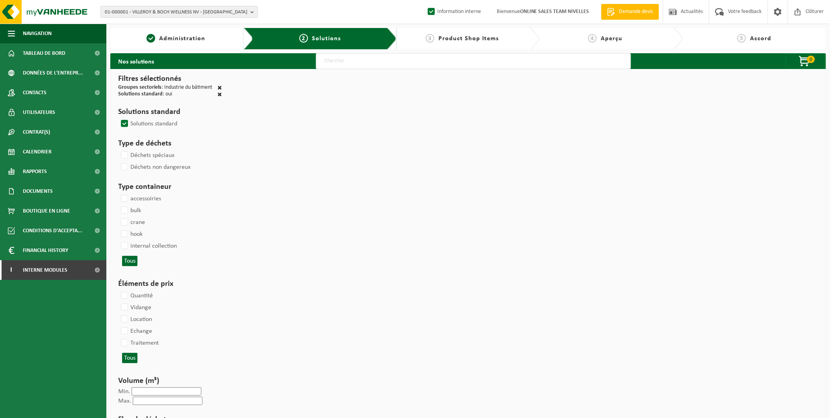
select select
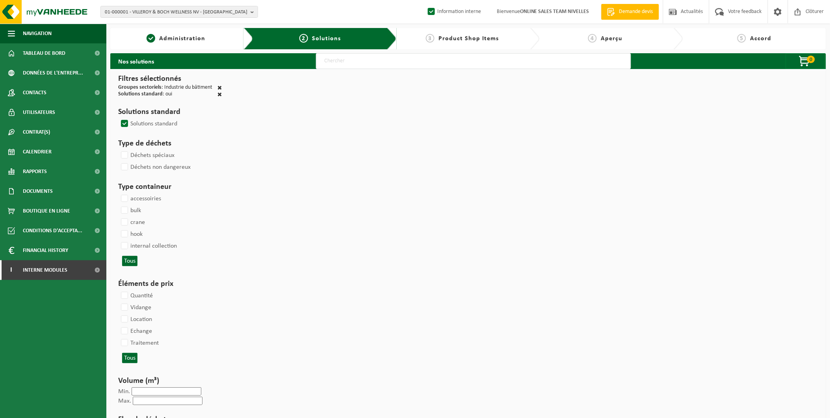
select select
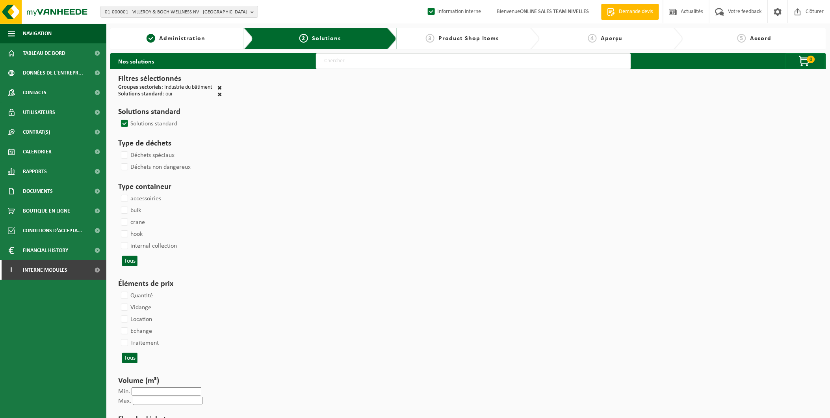
select select
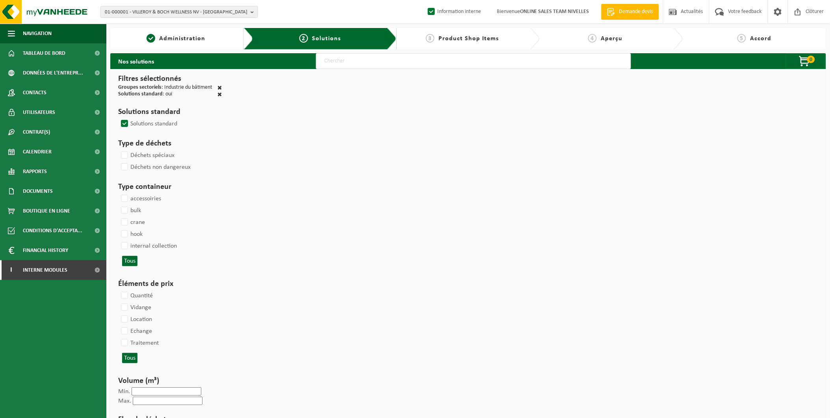
select select
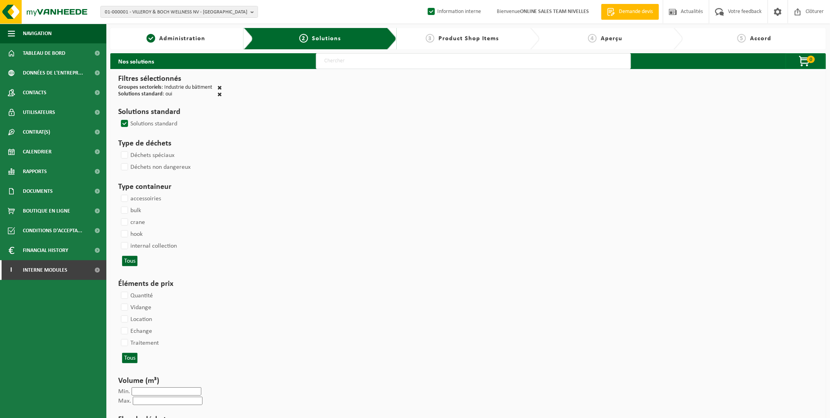
select select
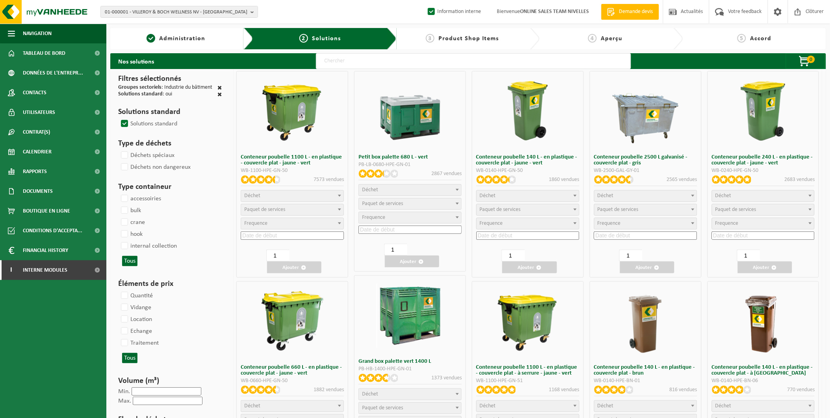
click at [349, 61] on input "text" at bounding box center [473, 61] width 315 height 16
type input "000291"
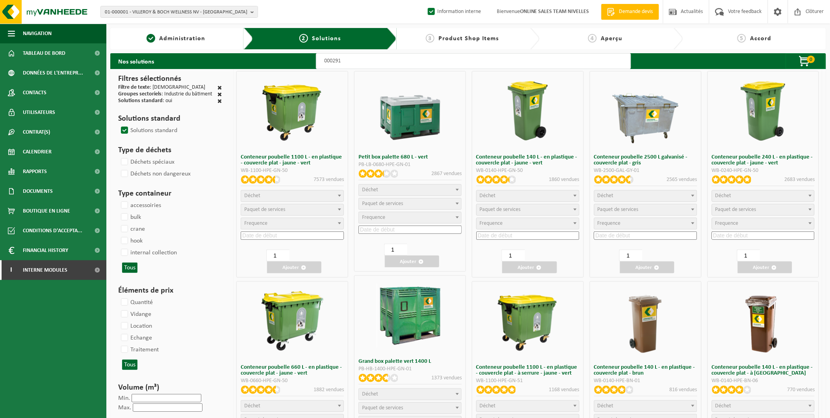
select select
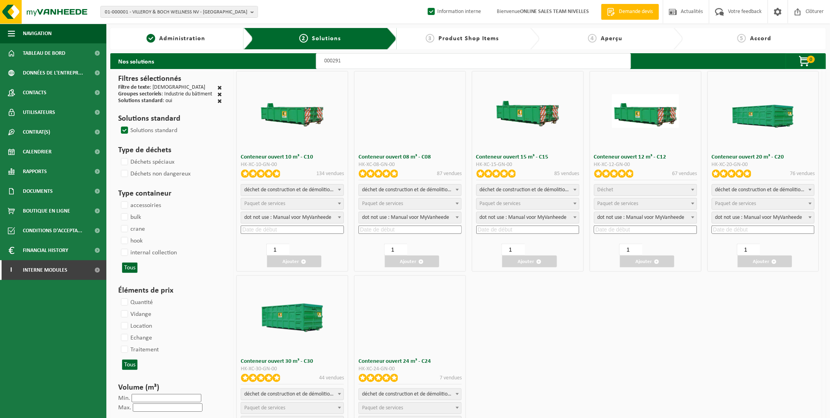
select select
select select "197"
select select
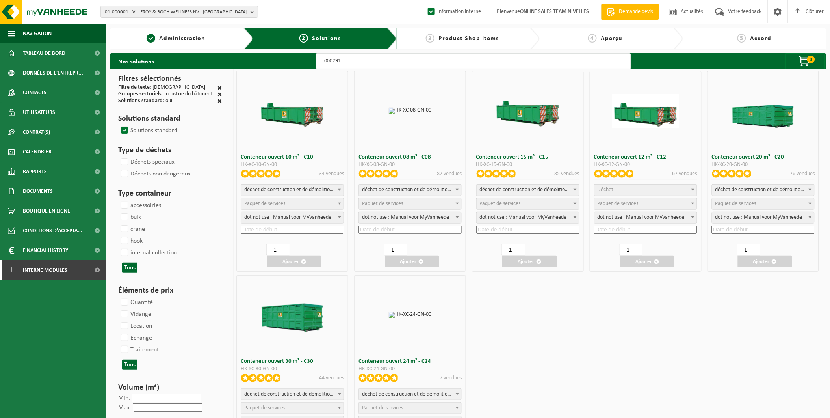
select select
select select "25"
select select
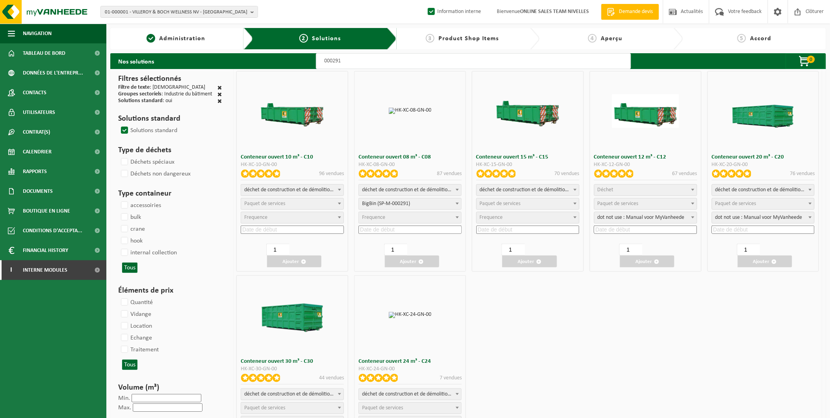
select select
select select "197"
select select
select select "197"
select select
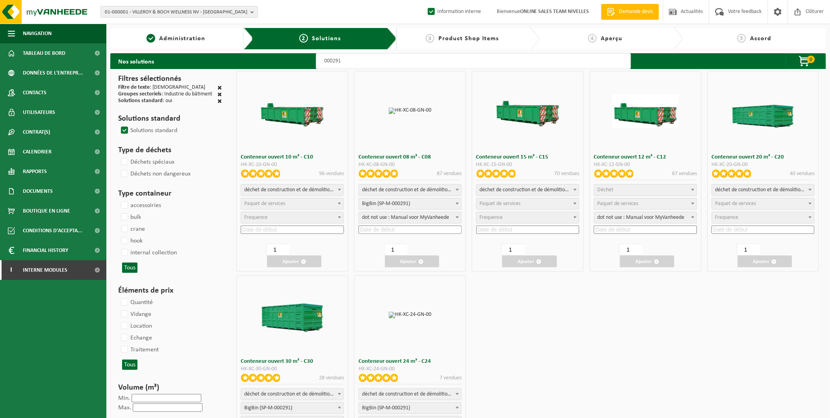
select select "25"
click at [728, 203] on span "Paquet de services" at bounding box center [735, 204] width 41 height 6
select select "197"
select select "25"
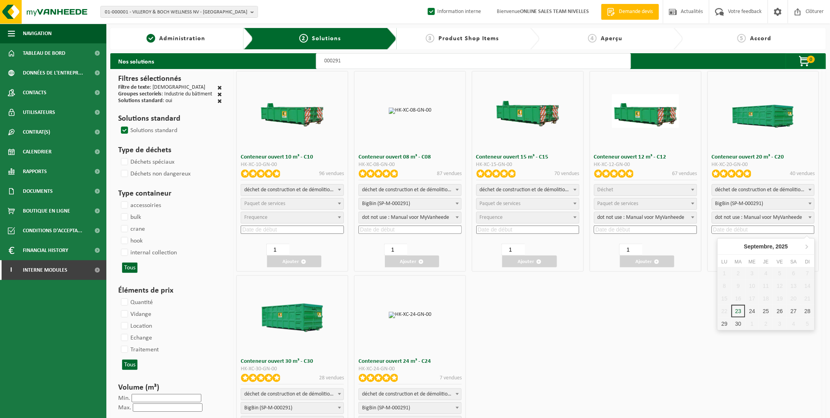
click at [729, 229] on input at bounding box center [763, 229] width 103 height 8
click at [779, 309] on div "26" at bounding box center [780, 311] width 14 height 13
type input "2025-09-26"
click at [771, 256] on button "Ajouter" at bounding box center [765, 261] width 54 height 12
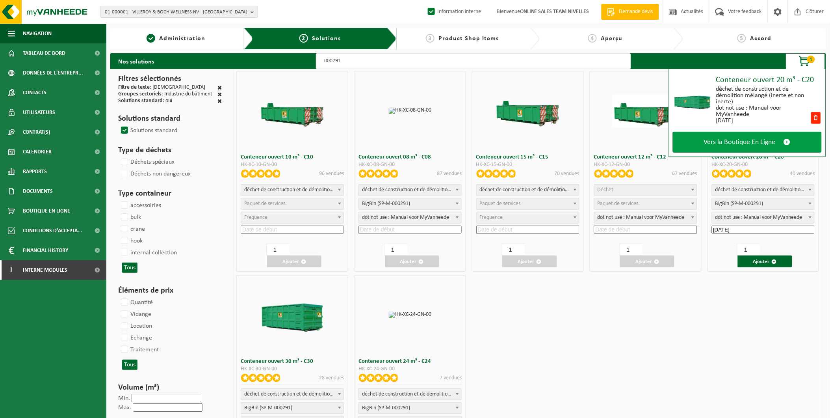
click at [765, 139] on span "Vers la Boutique En Ligne" at bounding box center [740, 142] width 72 height 8
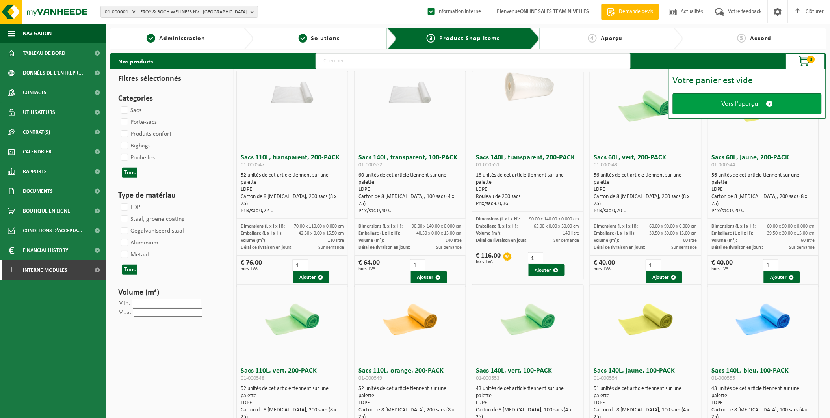
click at [725, 102] on span "Vers l'aperçu" at bounding box center [740, 104] width 37 height 8
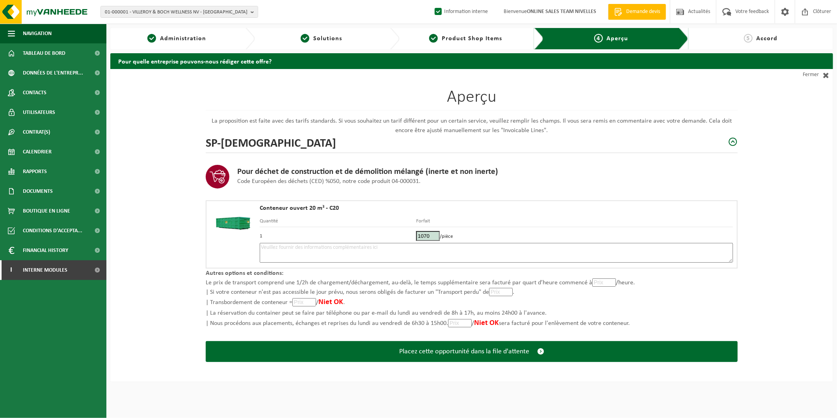
click at [403, 253] on textarea at bounding box center [496, 253] width 473 height 20
type textarea "p"
drag, startPoint x: 329, startPoint y: 244, endPoint x: 315, endPoint y: 246, distance: 13.5
click at [315, 246] on textarea "Placement 26/09 - Coin avec la [GEOGRAPHIC_DATA]" at bounding box center [496, 253] width 473 height 20
click at [368, 245] on textarea "Placement 26/09 - Coin avec la [GEOGRAPHIC_DATA]" at bounding box center [496, 253] width 473 height 20
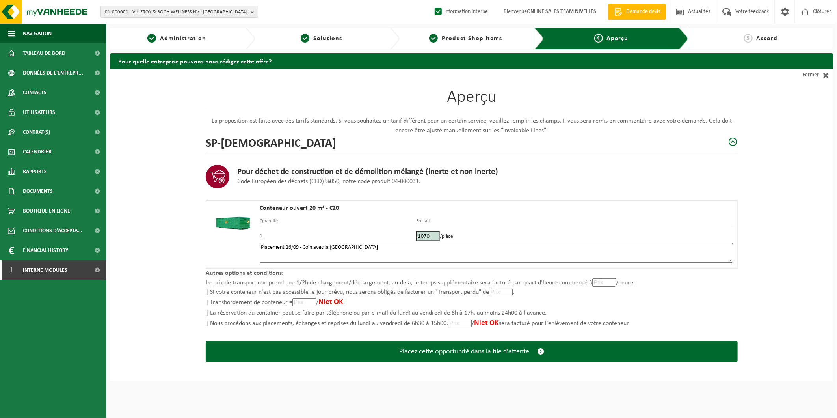
click at [305, 246] on textarea "Placement 26/09 - Coin avec la [GEOGRAPHIC_DATA]" at bounding box center [496, 253] width 473 height 20
click at [385, 247] on textarea "Placement 26/09 - Au coin avec la [GEOGRAPHIC_DATA]" at bounding box center [496, 253] width 473 height 20
click at [389, 244] on textarea "Placement 26/09 - Au coin avec la [GEOGRAPHIC_DATA] - 20m³HAUT" at bounding box center [496, 253] width 473 height 20
click at [437, 243] on textarea "Placement 26/09 - Au coin avec la Rue de Chateau - 20m³ HAUT" at bounding box center [496, 253] width 473 height 20
click at [429, 245] on textarea "Placement 26/09 - Au coin avec la Rue de Chateau - 20m³ HAUT - confirme horaire" at bounding box center [496, 253] width 473 height 20
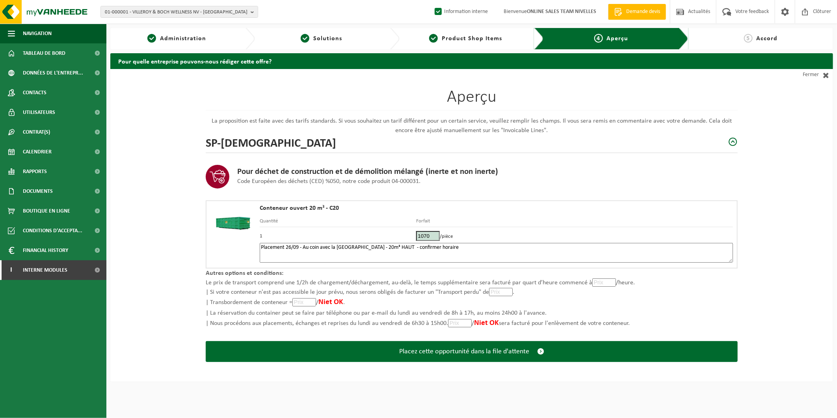
click at [459, 247] on textarea "Placement 26/09 - Au coin avec la Rue de Chateau - 20m³ HAUT - confirmer horaire" at bounding box center [496, 253] width 473 height 20
paste textarea "+33 7 67 47 76 86"
drag, startPoint x: 353, startPoint y: 247, endPoint x: 415, endPoint y: 251, distance: 62.3
click at [353, 247] on textarea "Placement 26/09 - Au coin avec la Rue de Chateau - 20m³ HAUT - confirmer horair…" at bounding box center [496, 253] width 473 height 20
type textarea "Placement 26/09 - Au coin avec la Rue du Chateau - 20m³ HAUT - confirmer horair…"
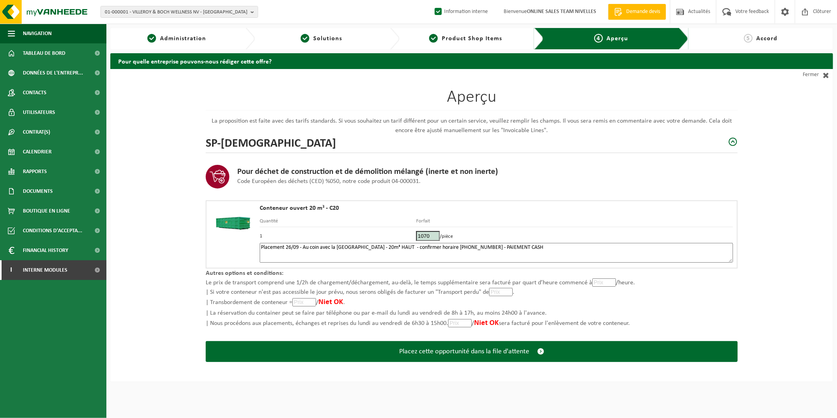
drag, startPoint x: 431, startPoint y: 232, endPoint x: 360, endPoint y: 232, distance: 70.5
click at [360, 232] on tr "1 1070 /pièce" at bounding box center [496, 235] width 473 height 16
type input "884.30"
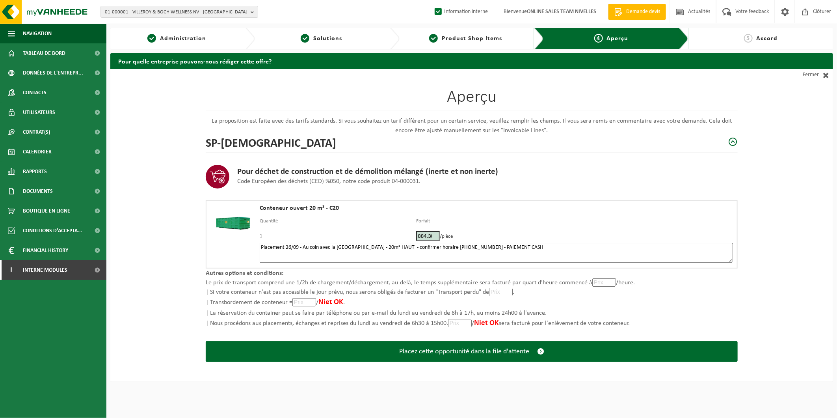
click at [526, 255] on textarea "Placement 26/09 - Au coin avec la Rue du Chateau - 20m³ HAUT - confirmer horair…" at bounding box center [496, 253] width 473 height 20
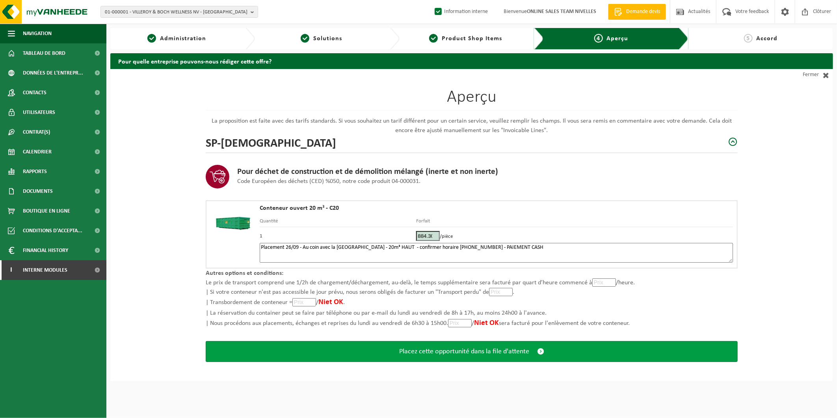
click at [476, 347] on span "Placez cette opportunité dans la file d'attente" at bounding box center [464, 351] width 130 height 8
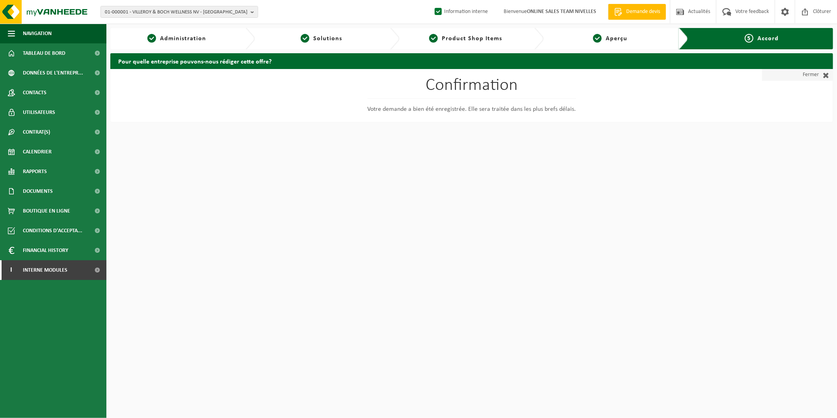
click at [810, 76] on link "Fermer" at bounding box center [797, 75] width 71 height 12
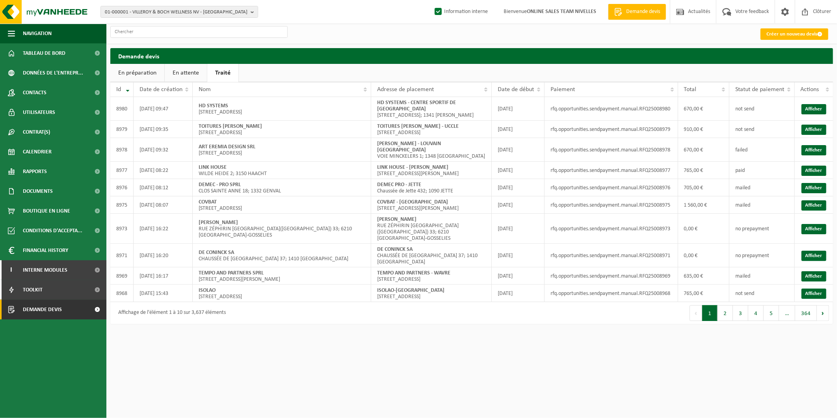
click at [182, 76] on link "En attente" at bounding box center [186, 73] width 42 height 18
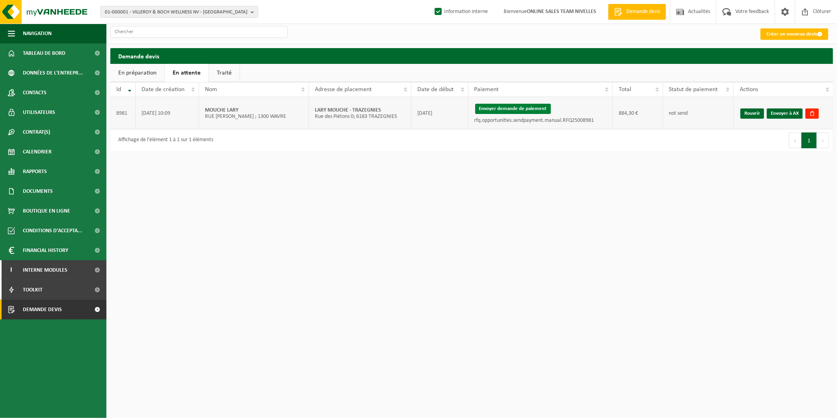
click at [522, 111] on button "Envoyer demande de paiement" at bounding box center [513, 109] width 76 height 10
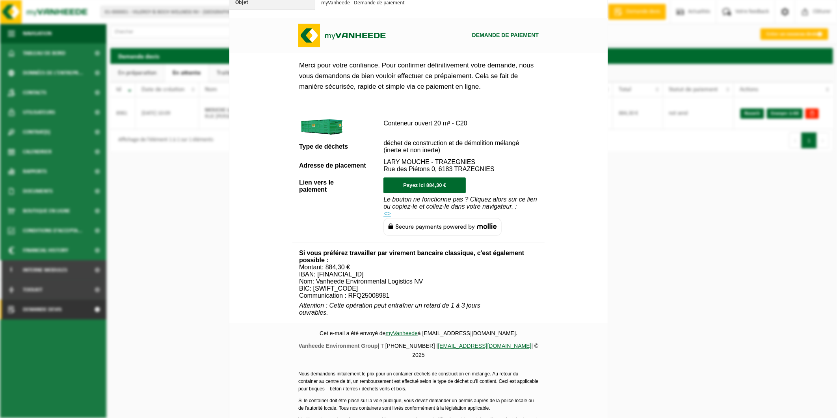
scroll to position [219, 0]
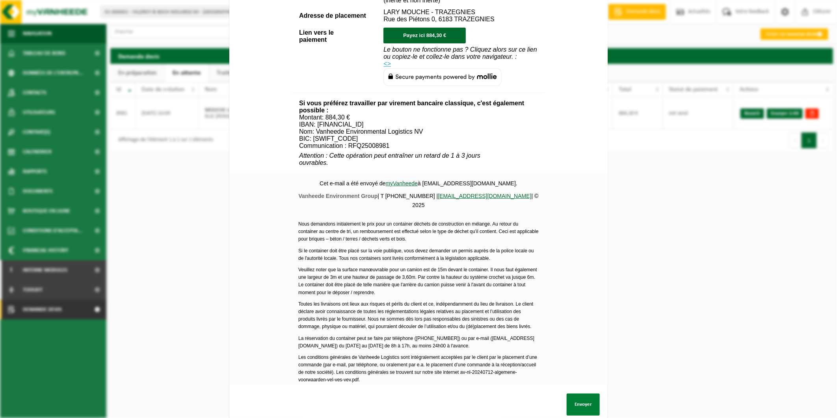
click at [586, 395] on button "Envoyer" at bounding box center [583, 404] width 33 height 22
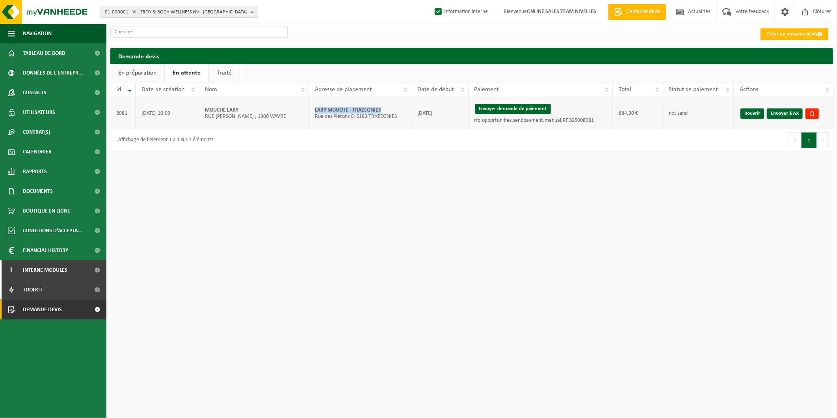
drag, startPoint x: 385, startPoint y: 110, endPoint x: 312, endPoint y: 110, distance: 73.3
click at [312, 110] on td "LARY MOUCHE - TRAZEGNIES Rue des Piétons 0; 6183 TRAZEGNIES" at bounding box center [360, 113] width 102 height 32
copy strong "LARY MOUCHE - TRAZEGNIES"
click at [788, 114] on link "Envoyer à AX" at bounding box center [785, 113] width 36 height 10
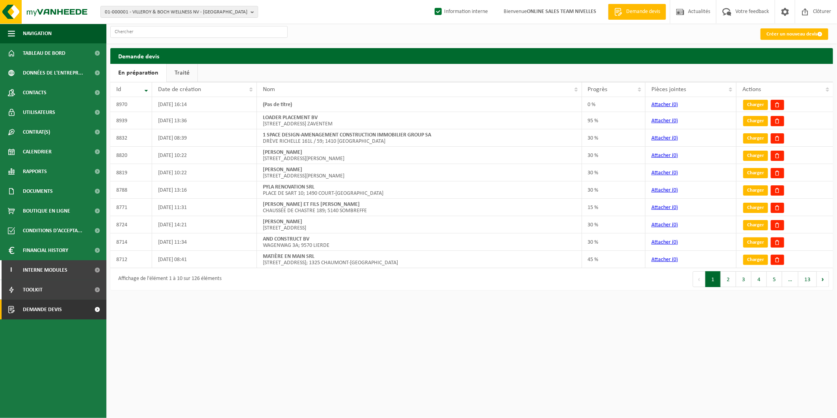
click at [187, 72] on link "Traité" at bounding box center [182, 73] width 31 height 18
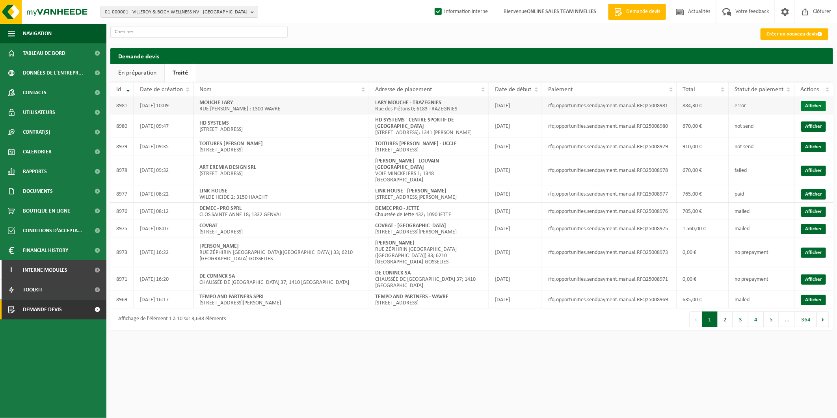
click at [822, 108] on link "Afficher" at bounding box center [813, 106] width 25 height 10
click at [777, 33] on link "Créer un nouveau devis" at bounding box center [794, 33] width 68 height 11
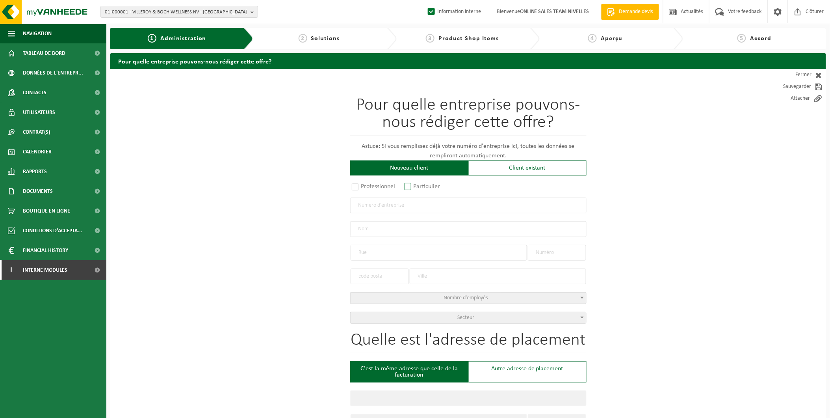
click at [412, 184] on label "Particulier" at bounding box center [423, 186] width 40 height 11
click at [416, 184] on input "Particulier" at bounding box center [418, 186] width 5 height 5
radio input "true"
select select "P"
select select "1707"
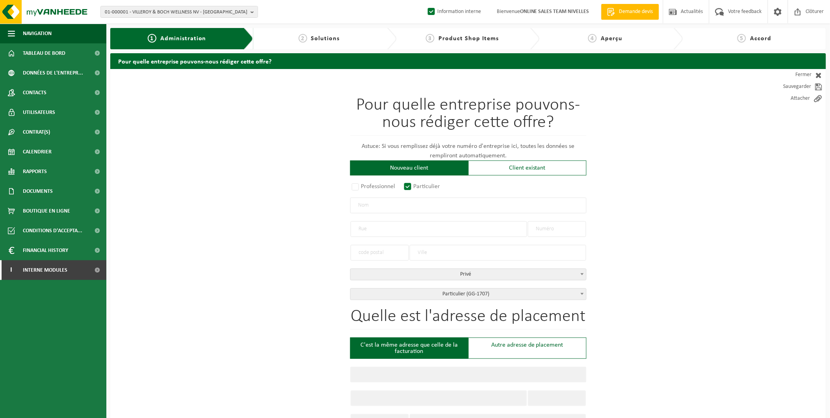
click at [411, 203] on input "text" at bounding box center [468, 205] width 236 height 16
type input "Morghen guillaume"
click at [381, 207] on input "Morghen guillaume" at bounding box center [468, 205] width 236 height 16
type input "[PERSON_NAME]"
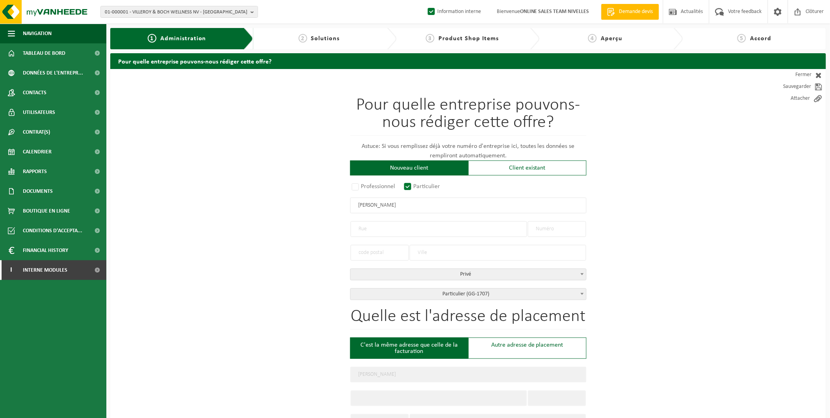
type input "[PERSON_NAME]"
click at [408, 229] on input "text" at bounding box center [439, 229] width 177 height 16
type input "Rue de sart-Dames-Avelines"
type input "132"
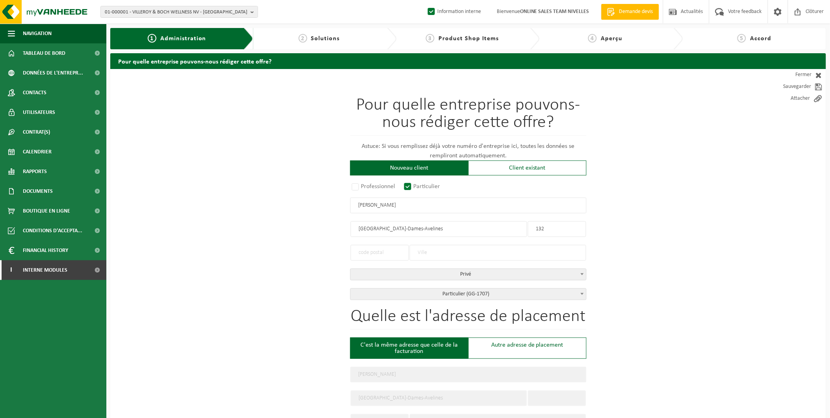
type input "132"
click at [379, 227] on input "Rue de sart-Dames-Avelines" at bounding box center [439, 229] width 177 height 16
type input "Rue de Sart-Dames-Avelines"
click at [397, 251] on input "text" at bounding box center [380, 253] width 58 height 16
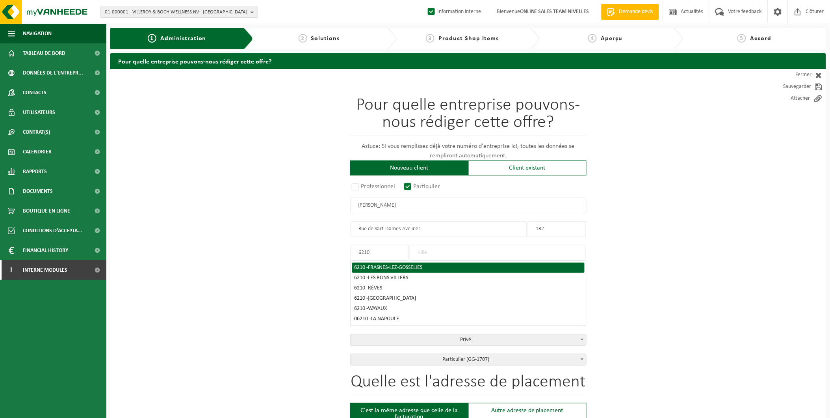
type input "6210"
click at [406, 265] on span "FRASNES-LEZ-GOSSELIES" at bounding box center [395, 267] width 54 height 6
type input "FRASNES-LEZ-GOSSELIES"
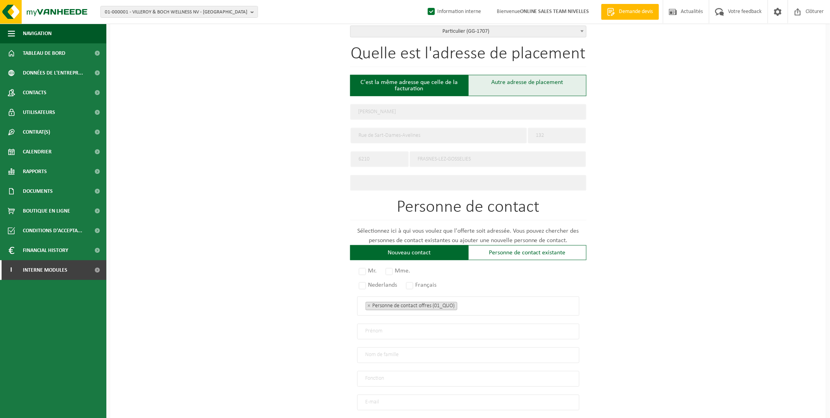
scroll to position [346, 0]
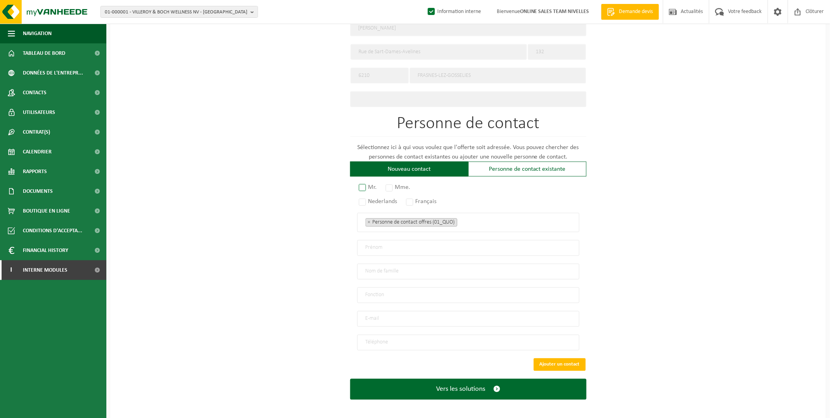
click at [372, 186] on label "Mr." at bounding box center [368, 187] width 22 height 11
radio input "true"
click at [418, 199] on label "Français" at bounding box center [422, 201] width 35 height 11
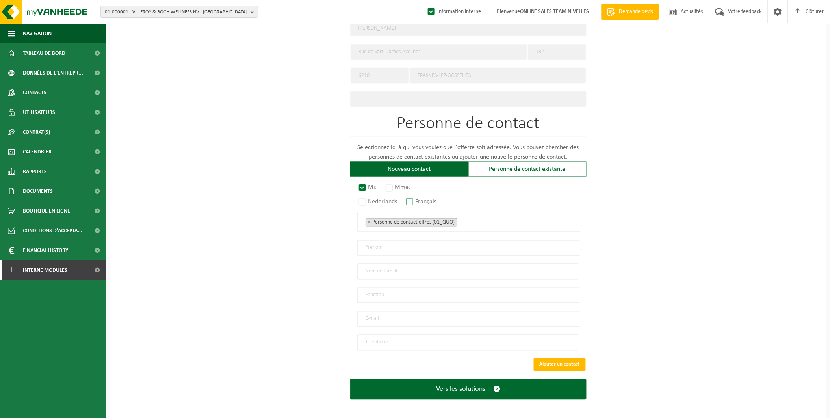
radio input "true"
click at [402, 240] on input "text" at bounding box center [468, 248] width 222 height 16
type input "Guillaume"
click at [371, 270] on input "Mirghen" at bounding box center [468, 272] width 222 height 16
type input "Morghen"
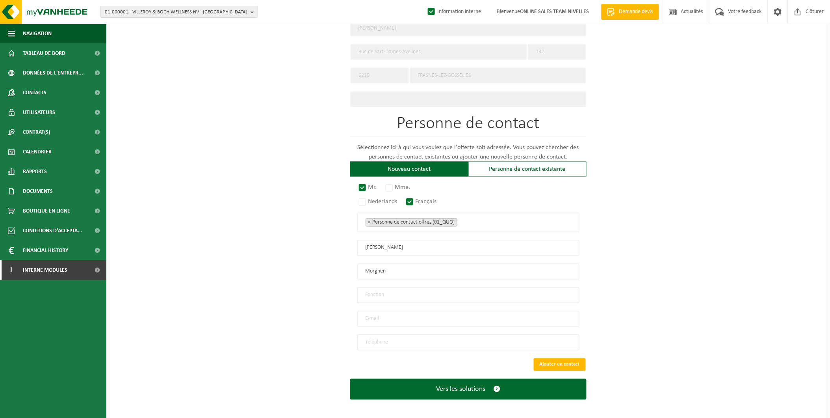
drag, startPoint x: 392, startPoint y: 289, endPoint x: 391, endPoint y: 293, distance: 4.1
click at [392, 289] on input "text" at bounding box center [468, 295] width 222 height 16
type input "Particulier"
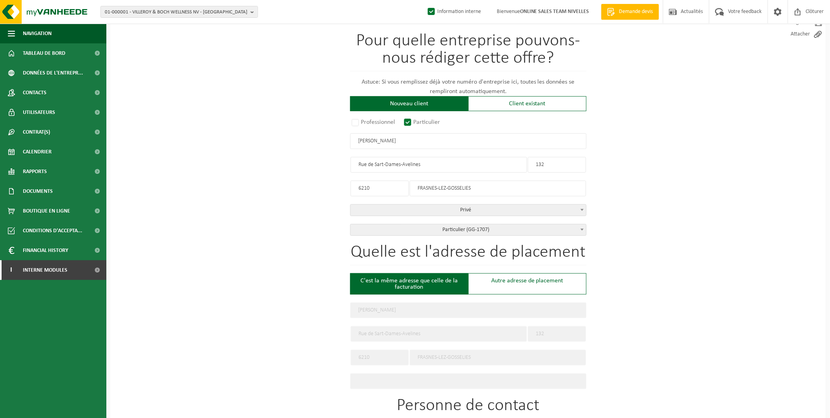
scroll to position [327, 0]
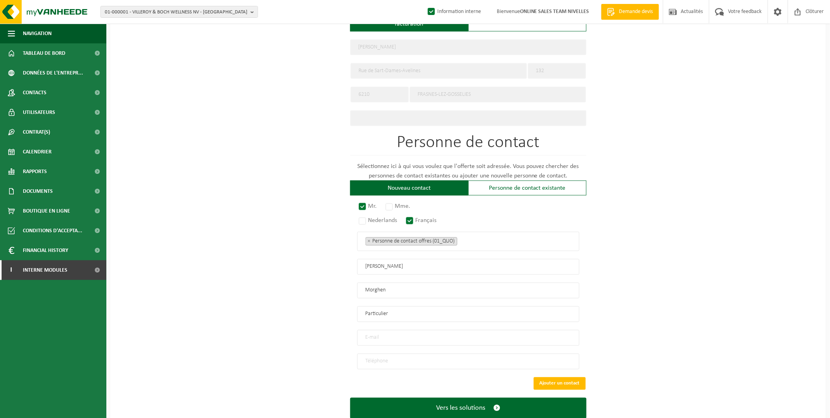
drag, startPoint x: 387, startPoint y: 334, endPoint x: 395, endPoint y: 334, distance: 7.5
click at [387, 334] on input "email" at bounding box center [468, 338] width 222 height 16
type input "guillaume.morghen@gmail.com"
type input "+32 479 83 80 41"
click at [564, 377] on button "Ajouter un contact" at bounding box center [560, 383] width 52 height 13
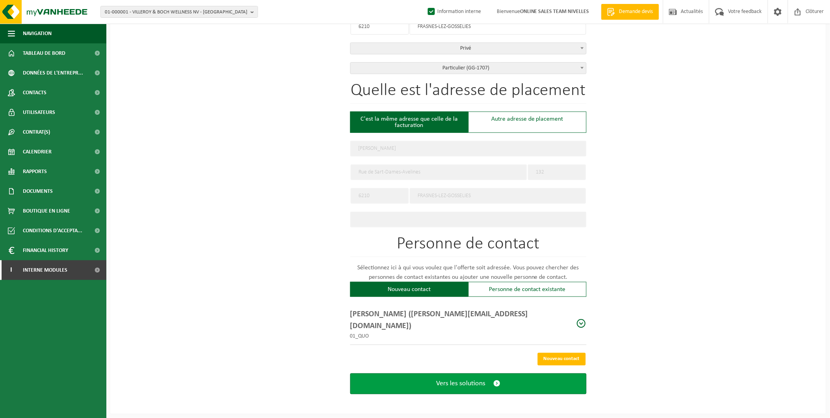
scroll to position [211, 0]
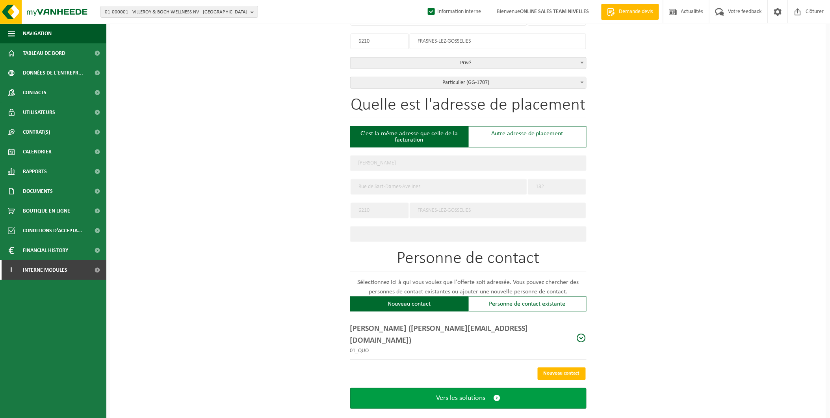
click at [461, 394] on span "Vers les solutions" at bounding box center [460, 398] width 49 height 8
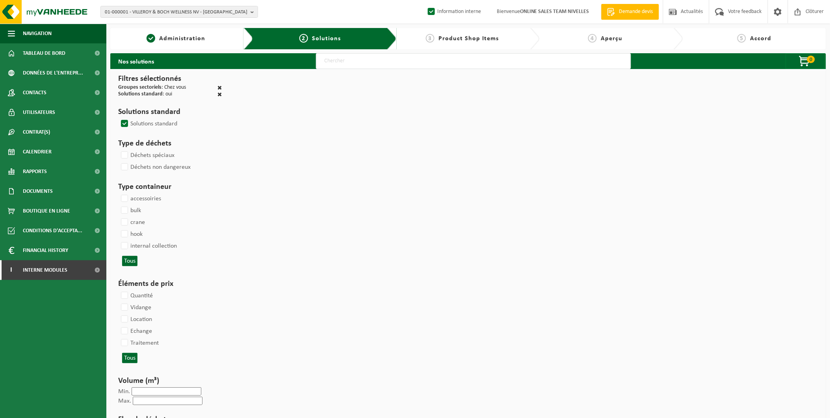
click at [381, 61] on input "text" at bounding box center [473, 61] width 315 height 16
type input "000291"
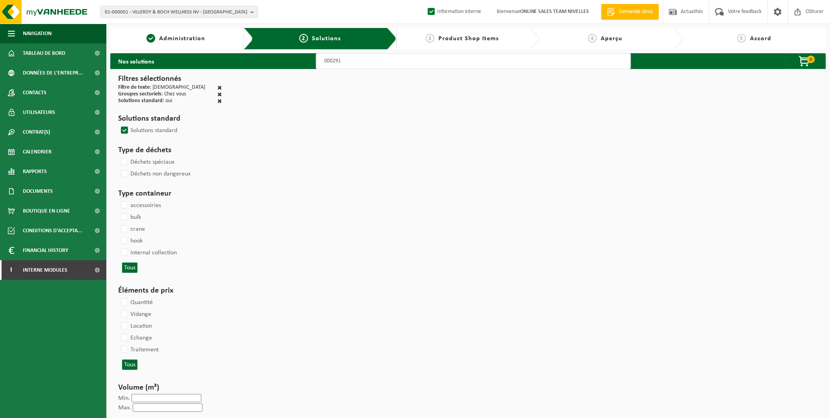
select select
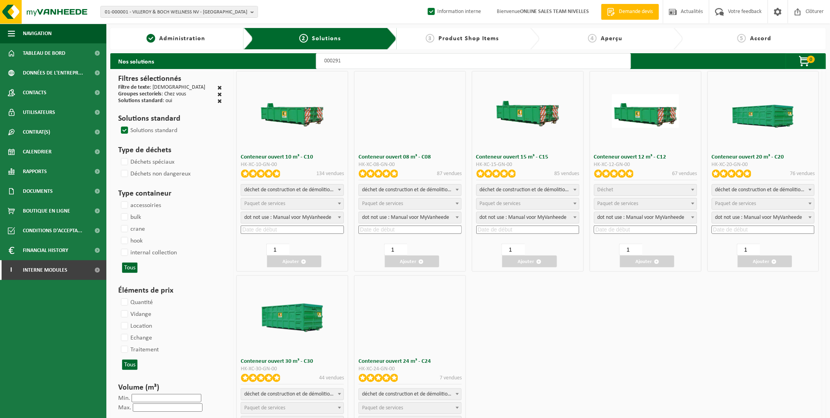
select select
select select "197"
select select
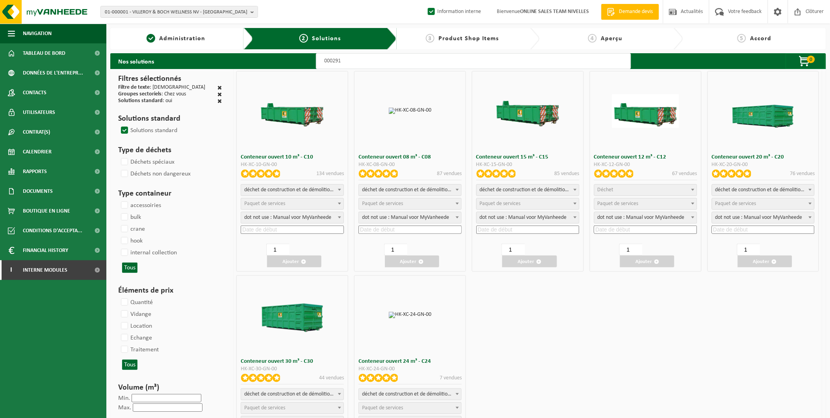
select select
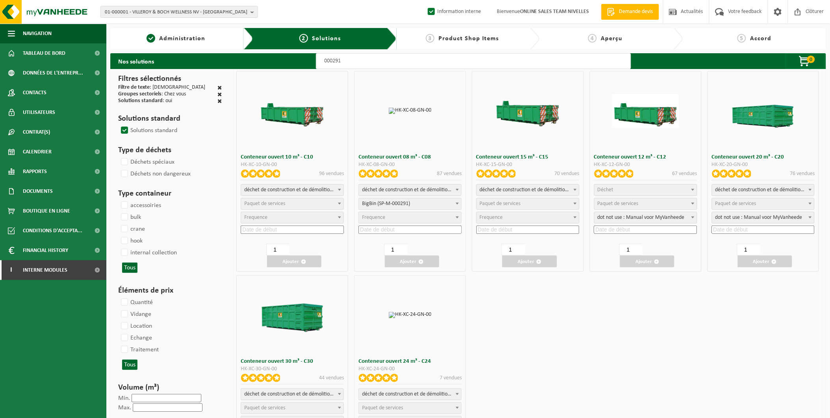
select select
select select "197"
select select
select select "197"
select select "25"
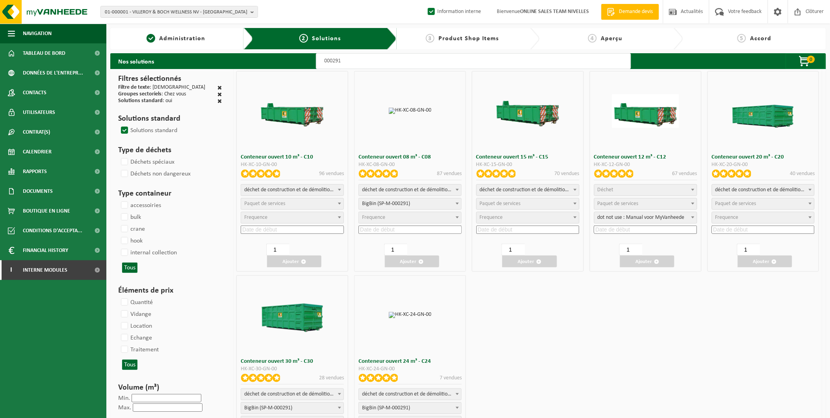
select select "25"
click at [384, 230] on input at bounding box center [410, 229] width 103 height 8
click at [428, 310] on div "26" at bounding box center [427, 311] width 14 height 13
type input "2025-09-26"
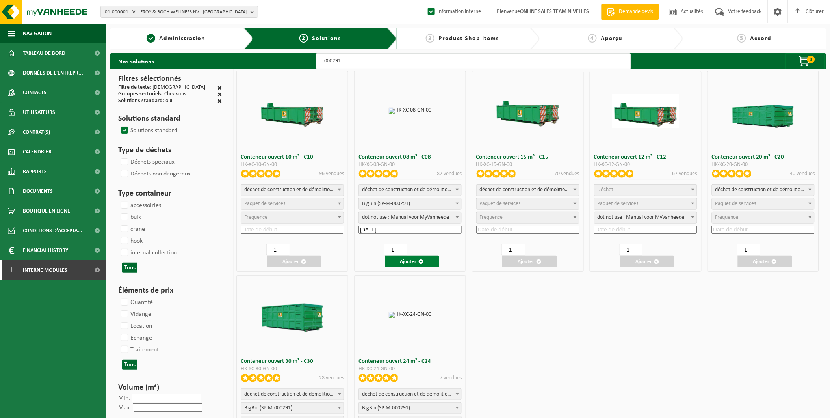
click at [416, 259] on button "Ajouter" at bounding box center [412, 261] width 54 height 12
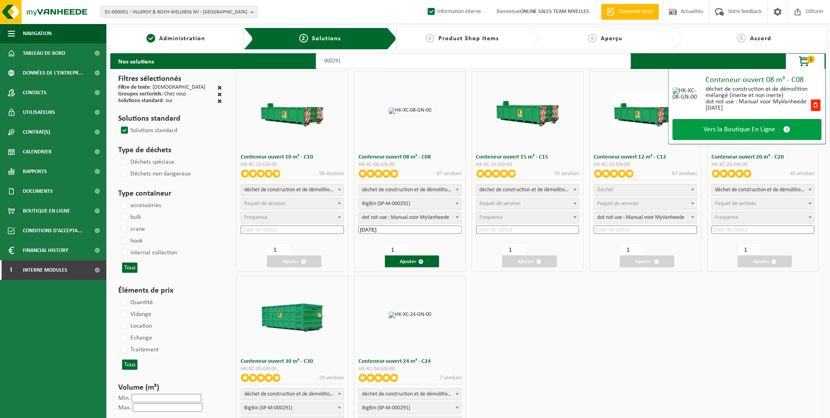
click at [759, 127] on span "Vers la Boutique En Ligne" at bounding box center [740, 129] width 72 height 8
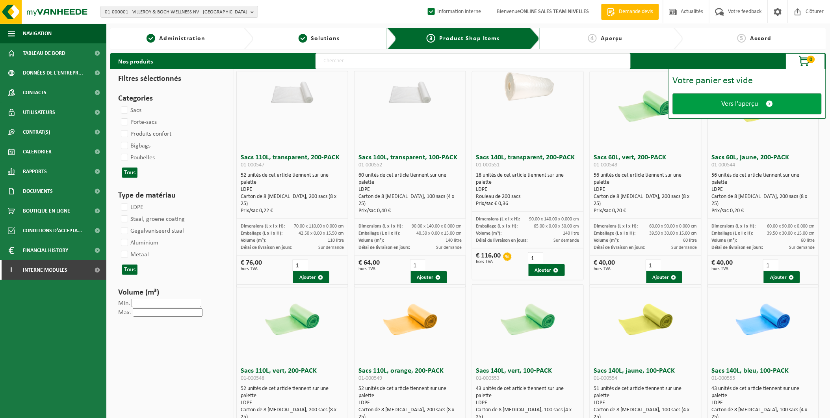
click at [742, 103] on span "Vers l'aperçu" at bounding box center [740, 104] width 37 height 8
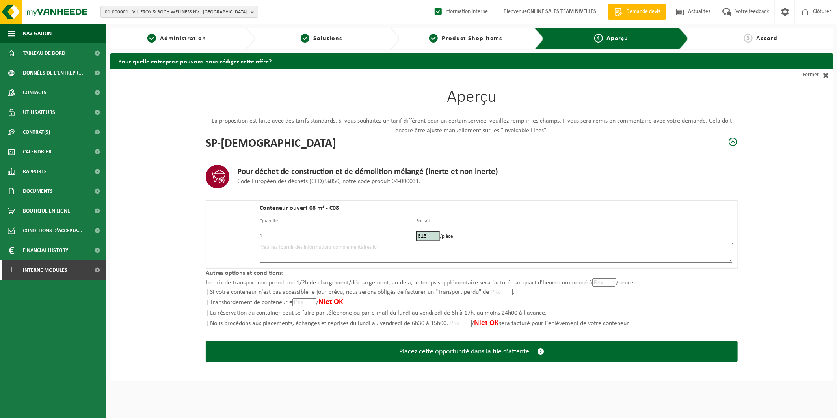
click at [436, 251] on textarea at bounding box center [496, 253] width 473 height 20
click at [301, 243] on textarea "Placement 26/09 - au fond de l'allée au plus proche de la maison sans bloquer l…" at bounding box center [496, 253] width 473 height 20
drag, startPoint x: 319, startPoint y: 247, endPoint x: 380, endPoint y: 254, distance: 61.5
click at [319, 247] on textarea "Placement 26/09 - Pick up- au fond de l'allée au plus proche de la maison sans …" at bounding box center [496, 253] width 473 height 20
click at [493, 245] on textarea "Placement 26/09 - Pick up 2/10 - au fond de l'allée au plus proche de la maison…" at bounding box center [496, 253] width 473 height 20
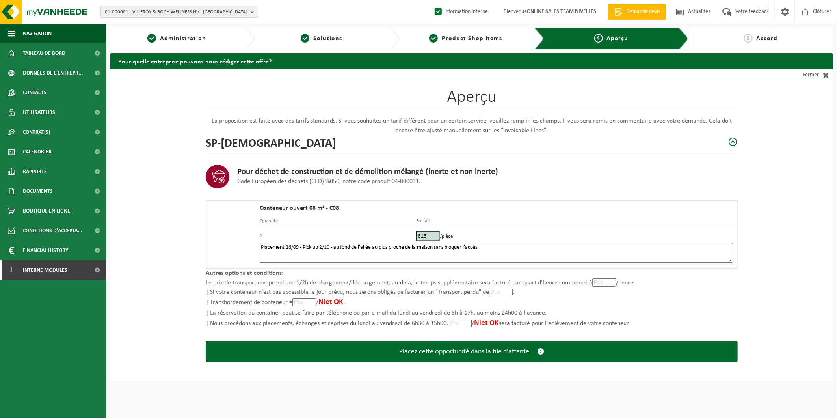
drag, startPoint x: 493, startPoint y: 245, endPoint x: 472, endPoint y: 250, distance: 21.9
click at [472, 250] on textarea "Placement 26/09 - Pick up 2/10 - au fond de l'allée au plus proche de la maison…" at bounding box center [496, 253] width 473 height 20
click at [525, 246] on textarea "Placement 26/09 - Pick up 2/10 - au fond de l'allée au plus proche de la maison…" at bounding box center [496, 253] width 473 height 20
click at [562, 247] on textarea "Placement 26/09 - Pick up 2/10 - au fond de l'allée au plus proche de la maison…" at bounding box center [496, 253] width 473 height 20
click at [553, 241] on td "615 /pièce" at bounding box center [574, 235] width 317 height 16
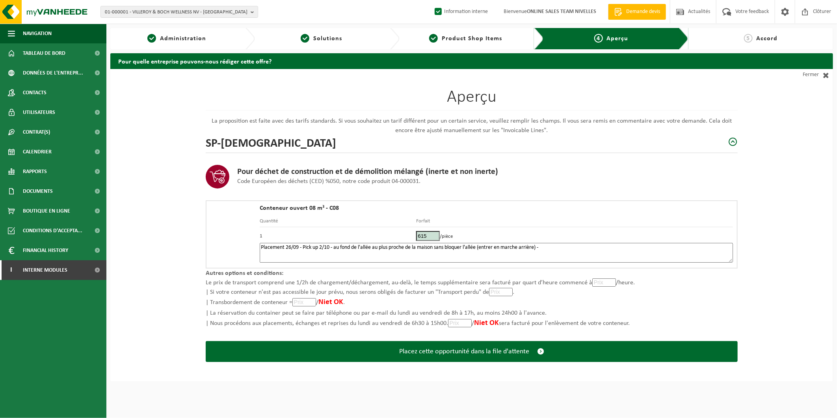
click at [560, 247] on textarea "Placement 26/09 - Pick up 2/10 - au fond de l'allée au plus proche de la maison…" at bounding box center [496, 253] width 473 height 20
paste textarea "479838041"
click at [546, 246] on textarea "Placement 26/09 - Pick up 2/10 - au fond de l'allée au plus proche de la maison…" at bounding box center [496, 253] width 473 height 20
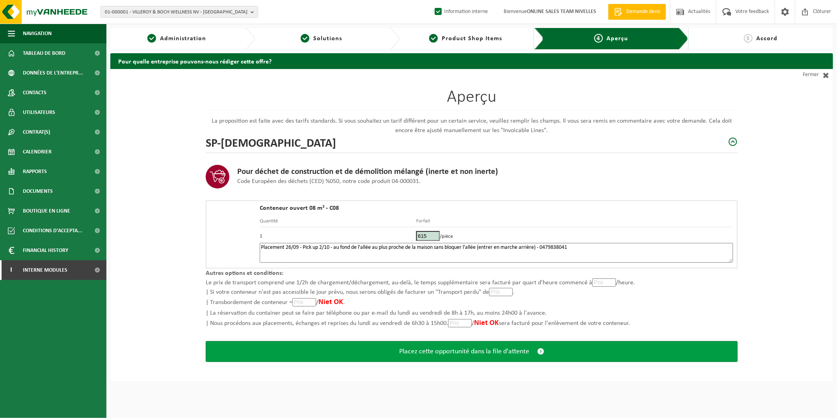
type textarea "Placement 26/09 - Pick up 2/10 - au fond de l'allée au plus proche de la maison…"
click at [498, 347] on span "Placez cette opportunité dans la file d'attente" at bounding box center [464, 351] width 130 height 8
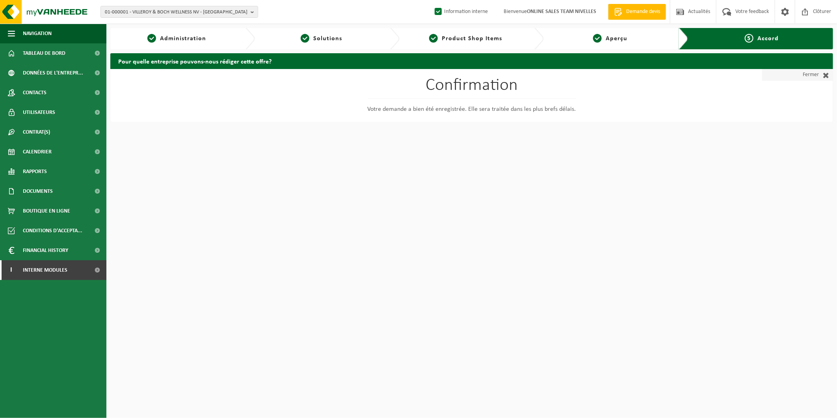
click at [801, 76] on link "Fermer" at bounding box center [797, 75] width 71 height 12
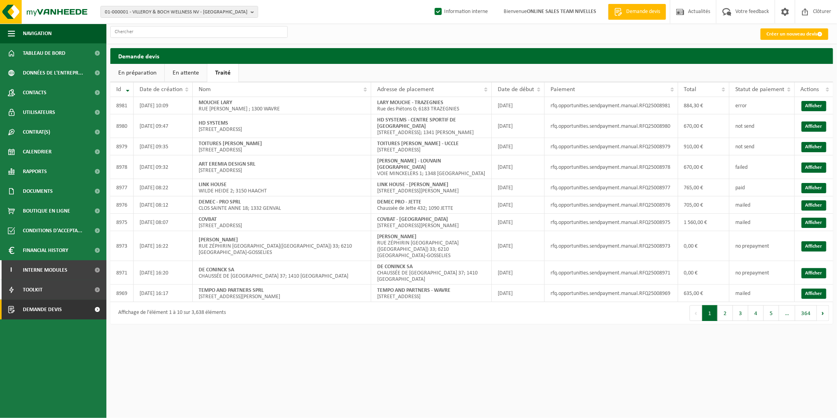
click at [181, 71] on link "En attente" at bounding box center [186, 73] width 42 height 18
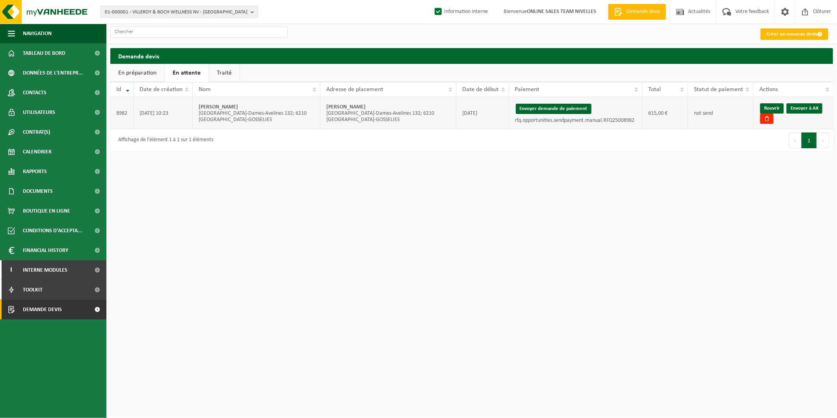
drag, startPoint x: 376, startPoint y: 107, endPoint x: 325, endPoint y: 108, distance: 51.2
click at [325, 108] on td "Morghen Guillaume Rue de Sart-Dames-Avelines 132; 6210 FRASNES-LEZ-GOSSELIES" at bounding box center [388, 113] width 136 height 32
copy strong "[PERSON_NAME]"
click at [580, 111] on button "Envoyer demande de paiement" at bounding box center [554, 109] width 76 height 10
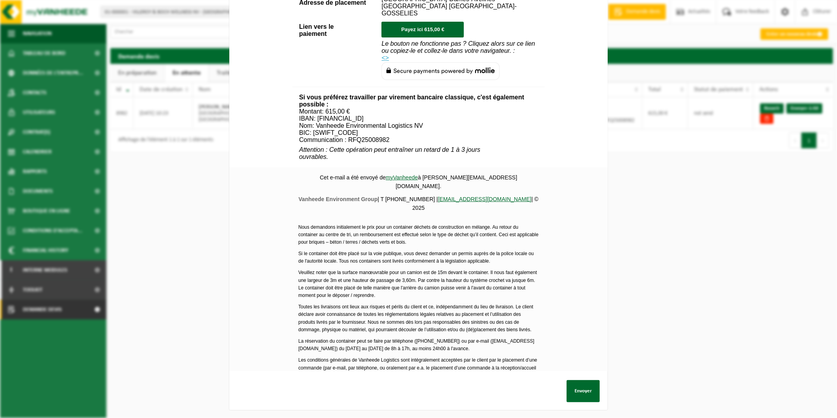
scroll to position [229, 0]
click at [572, 384] on button "Envoyer" at bounding box center [583, 391] width 33 height 22
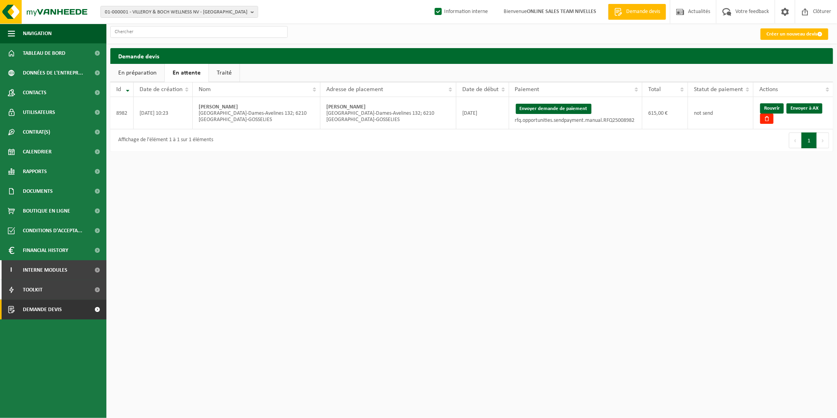
drag, startPoint x: 809, startPoint y: 108, endPoint x: 463, endPoint y: 35, distance: 353.8
click at [809, 108] on link "Envoyer à AX" at bounding box center [804, 108] width 36 height 10
